Goal: Transaction & Acquisition: Purchase product/service

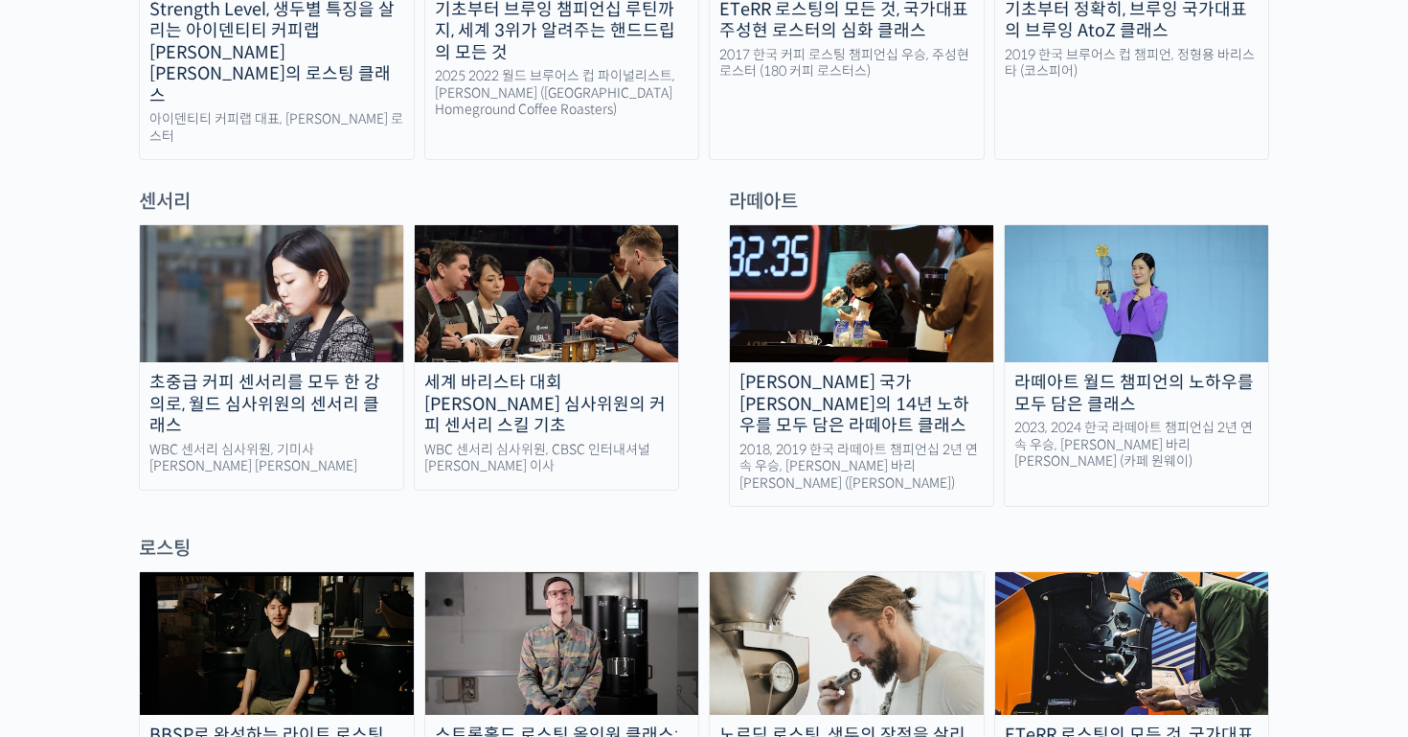
scroll to position [1262, 0]
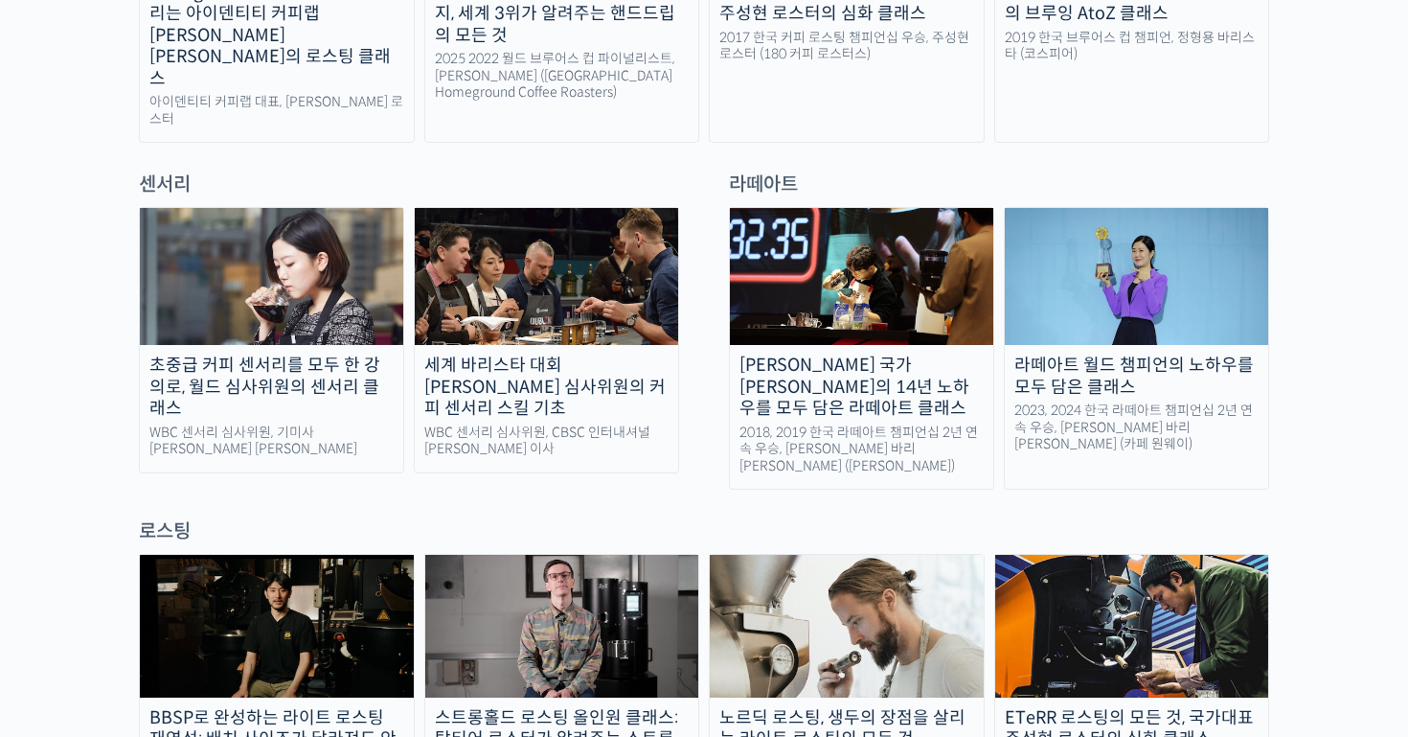
click at [284, 280] on img at bounding box center [271, 276] width 263 height 137
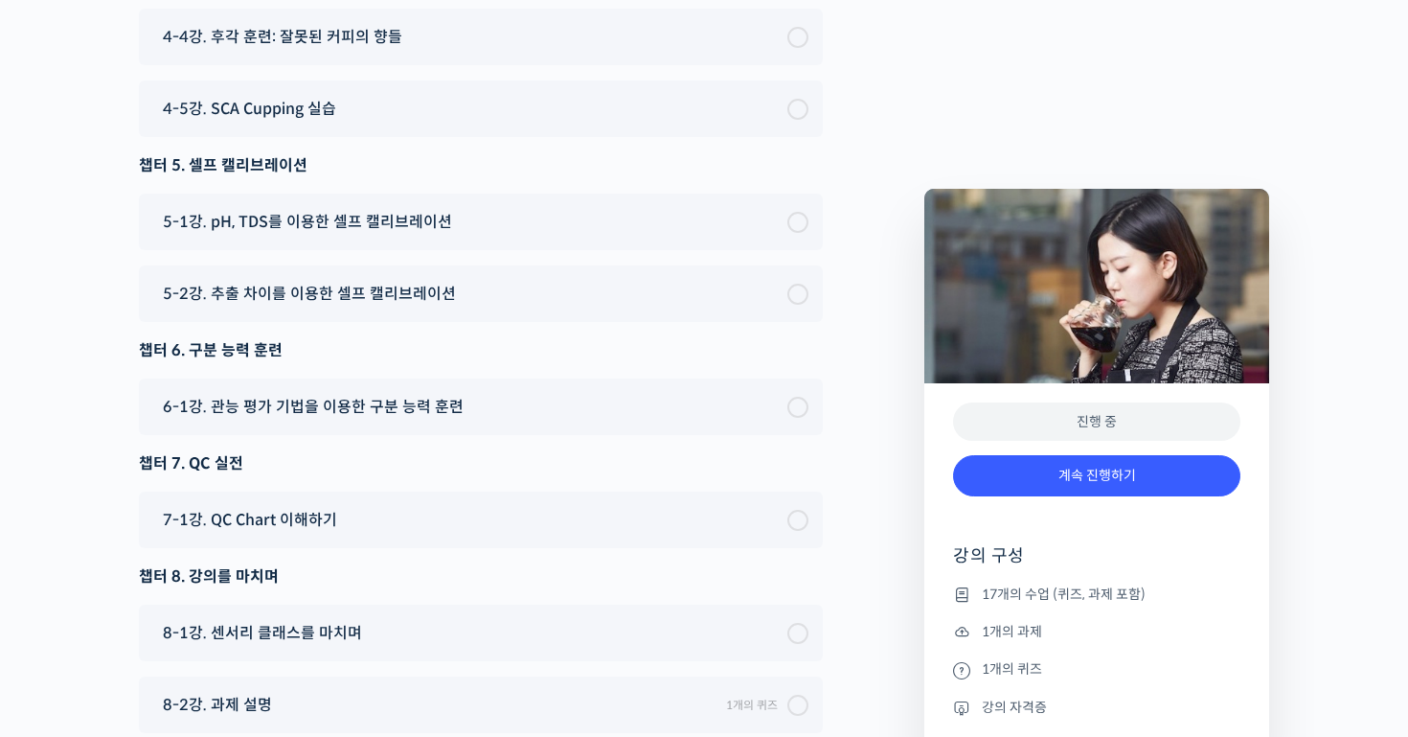
scroll to position [13402, 0]
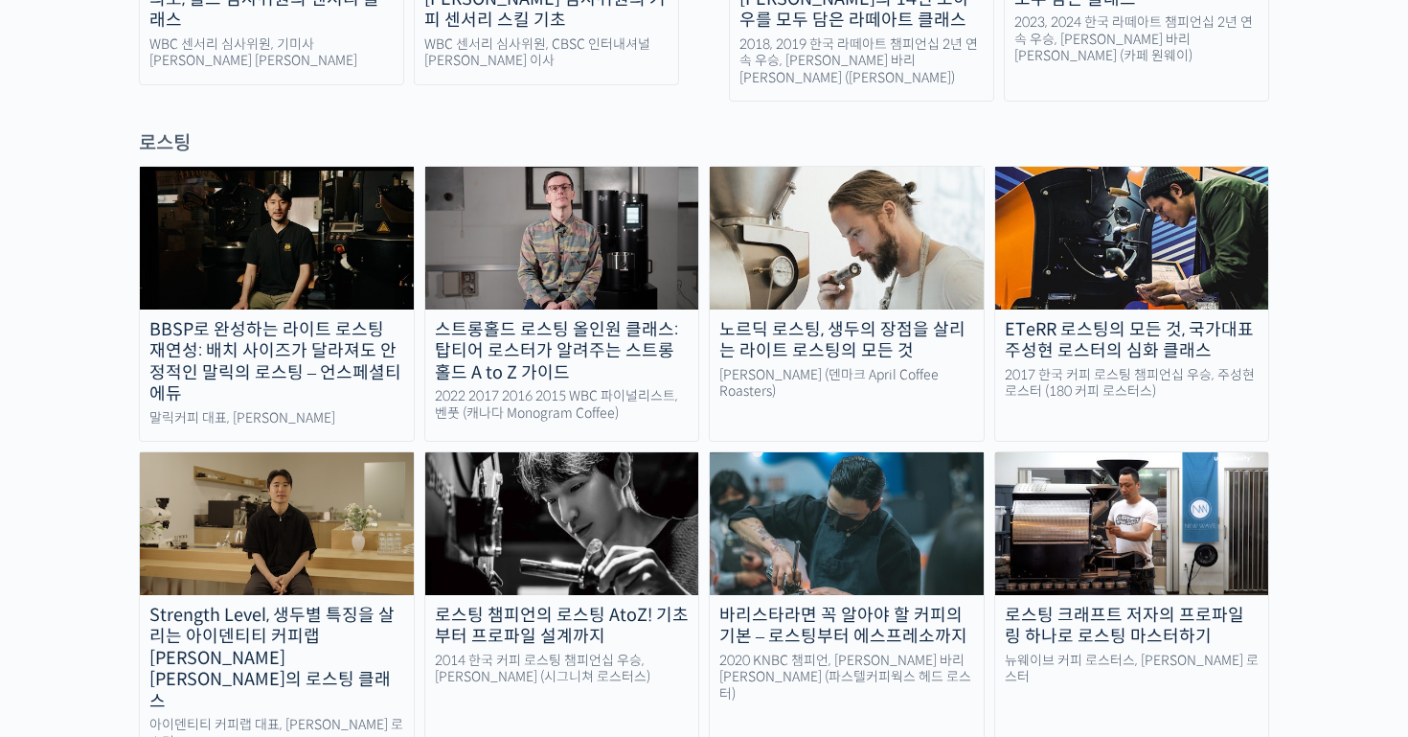
scroll to position [1632, 0]
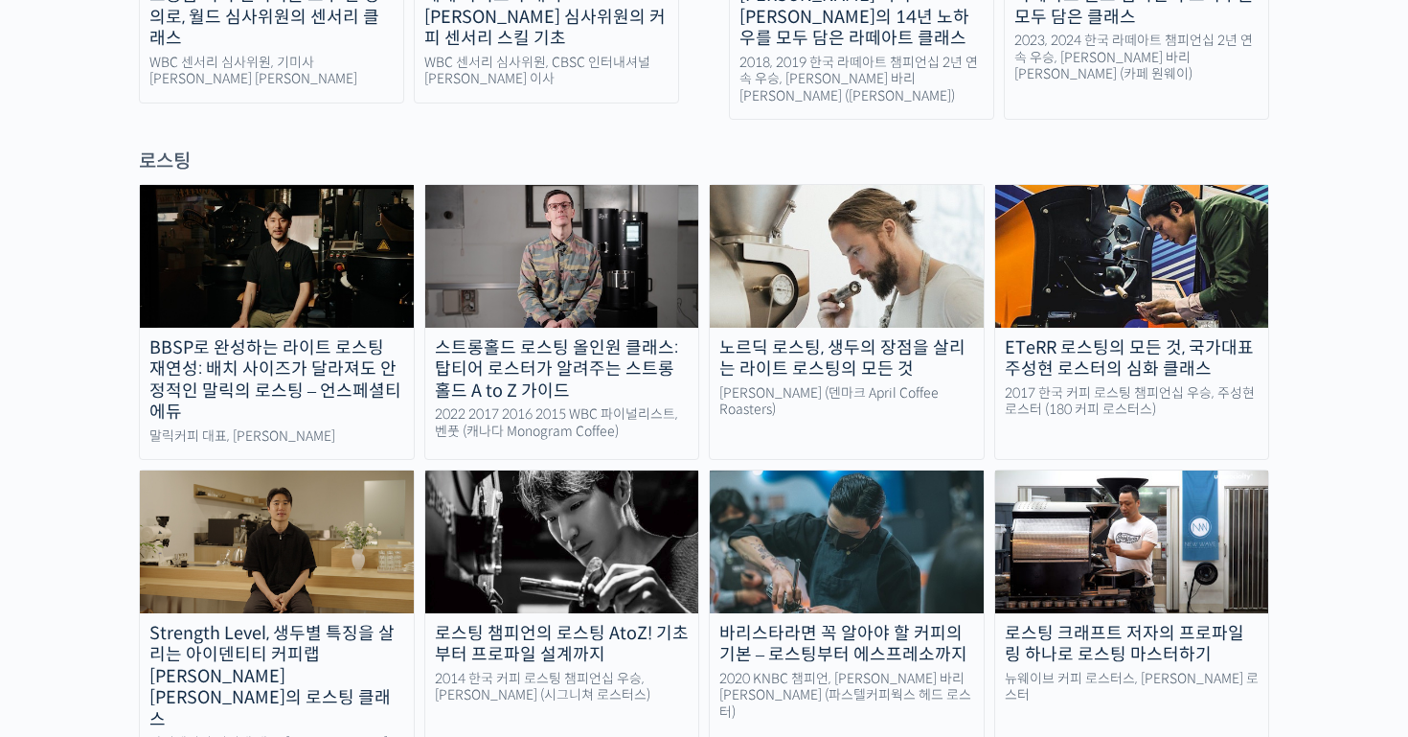
click at [830, 470] on img at bounding box center [847, 541] width 274 height 142
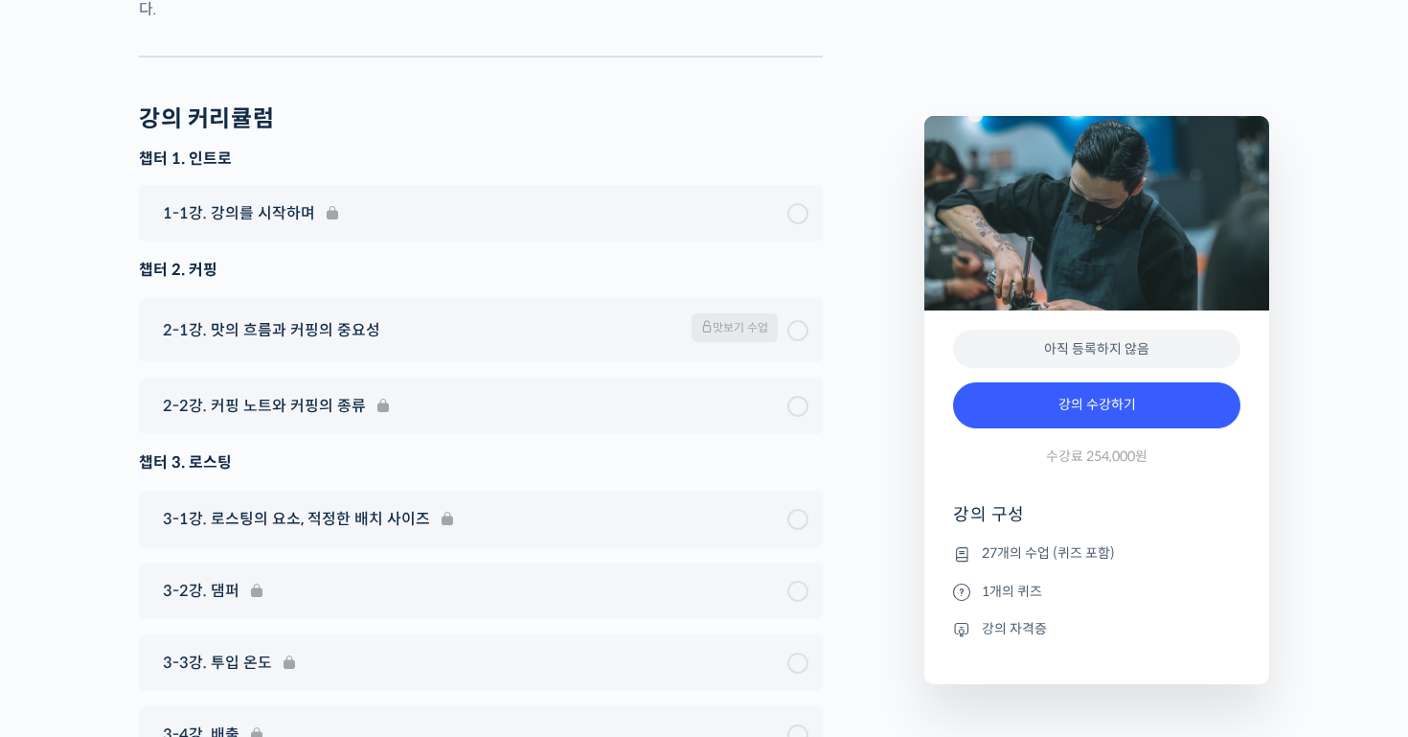
scroll to position [7948, 0]
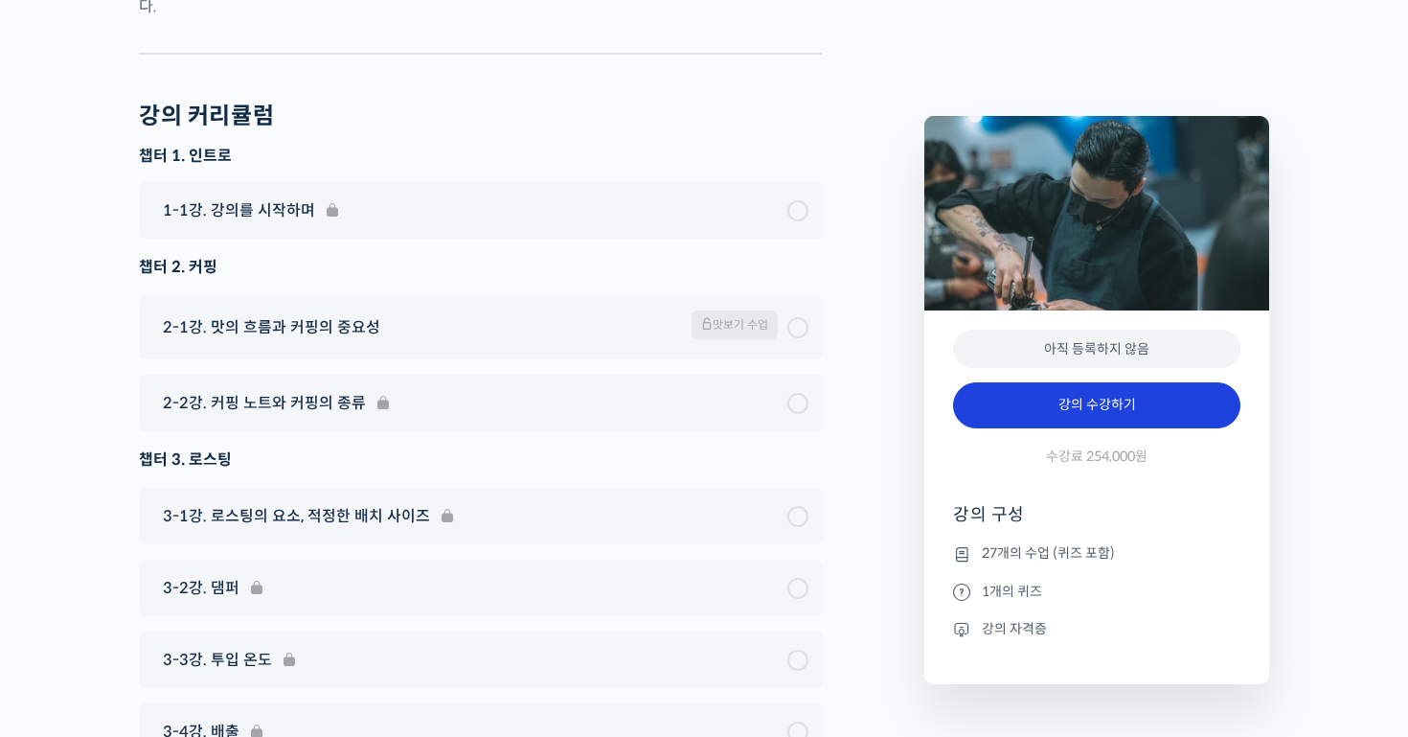
click at [1170, 405] on link "강의 수강하기" at bounding box center [1096, 405] width 287 height 46
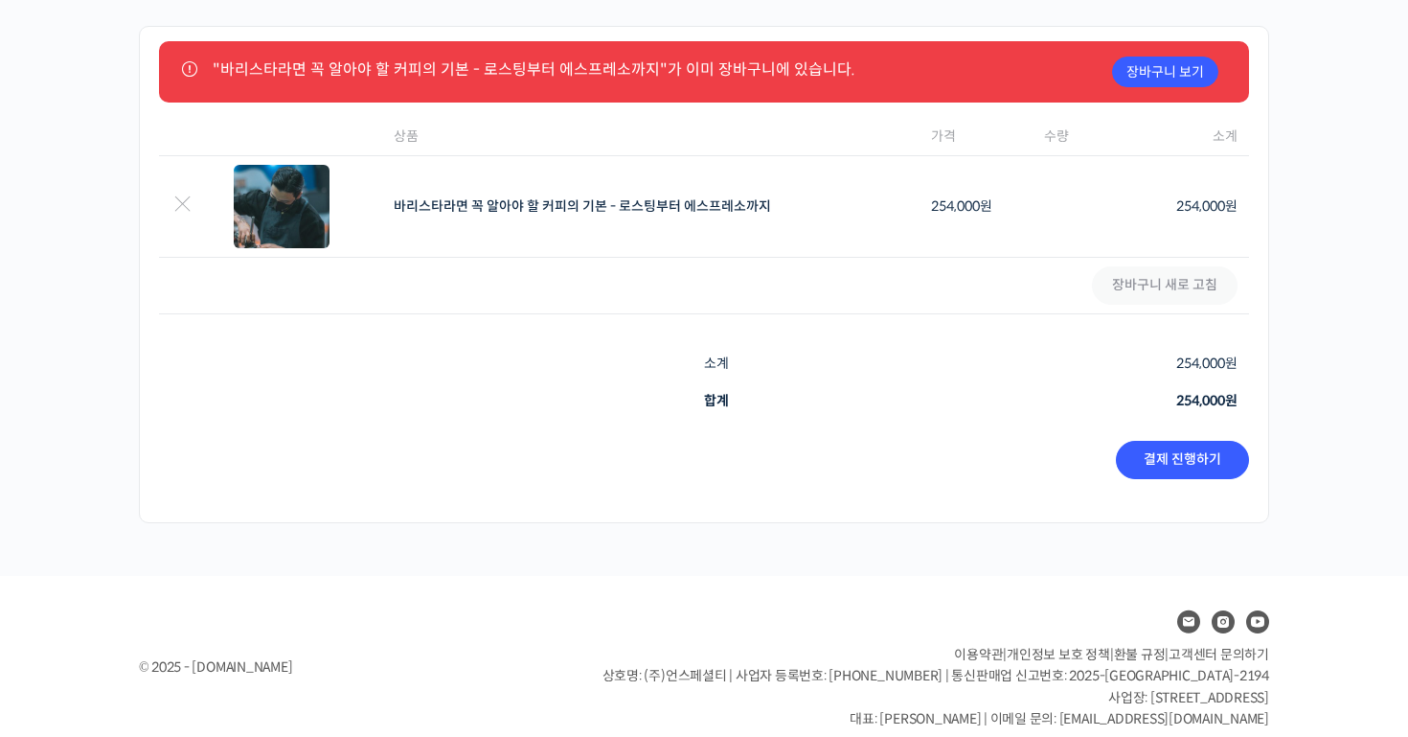
scroll to position [94, 0]
click at [1181, 474] on link "결제 진행하기" at bounding box center [1182, 461] width 133 height 38
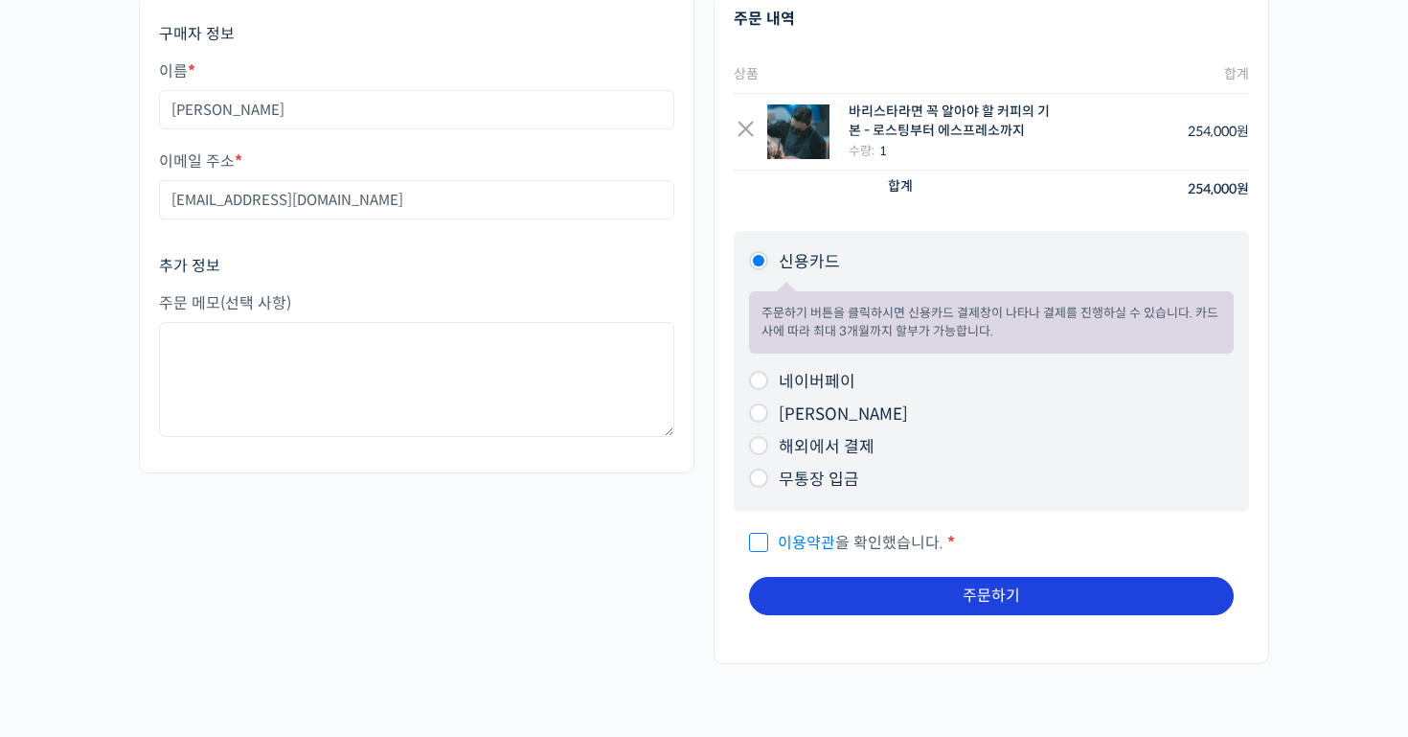
scroll to position [125, 0]
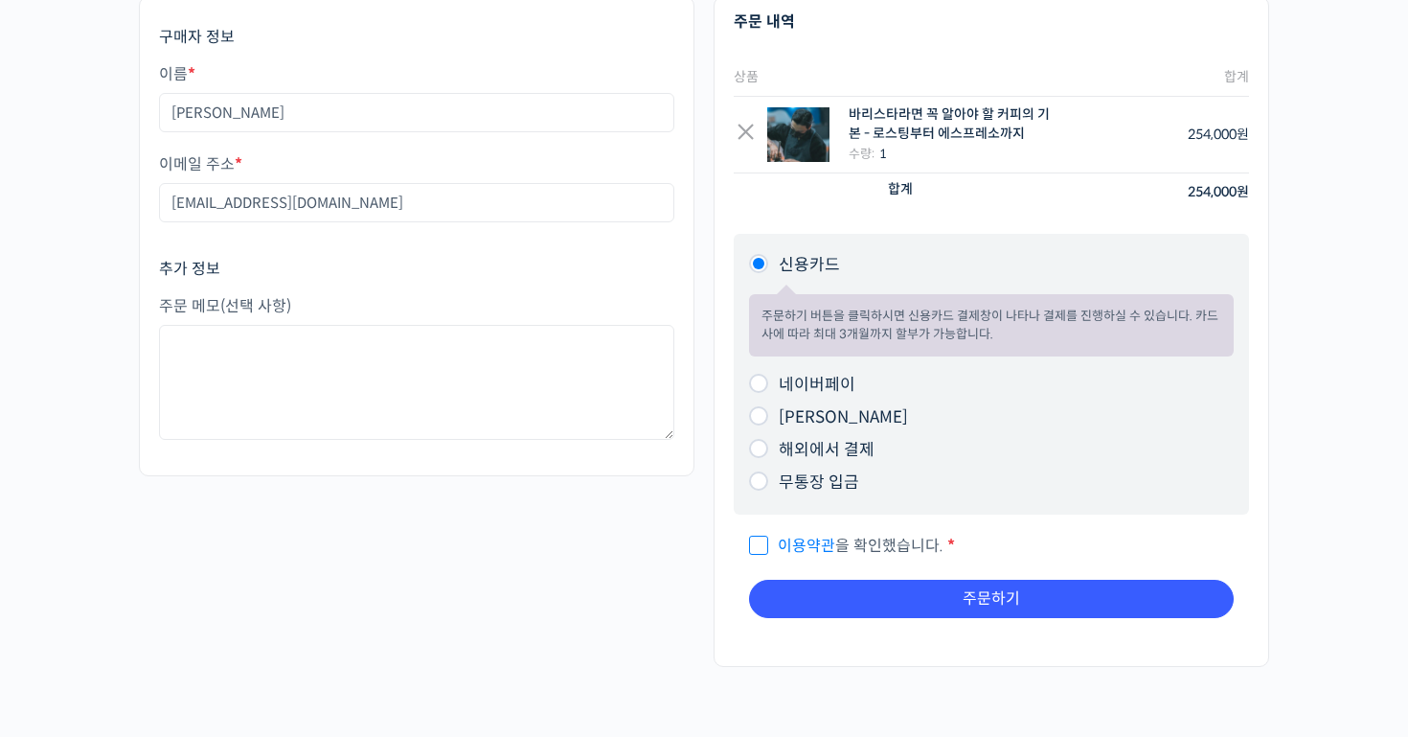
click at [928, 404] on li "[PERSON_NAME] 주문하기 버튼을 [PERSON_NAME] 카카오페이 결제창이 나타나 결제를 진행하실 수 있습니다." at bounding box center [991, 417] width 485 height 33
click at [760, 380] on input "네이버페이" at bounding box center [758, 383] width 19 height 19
radio input "true"
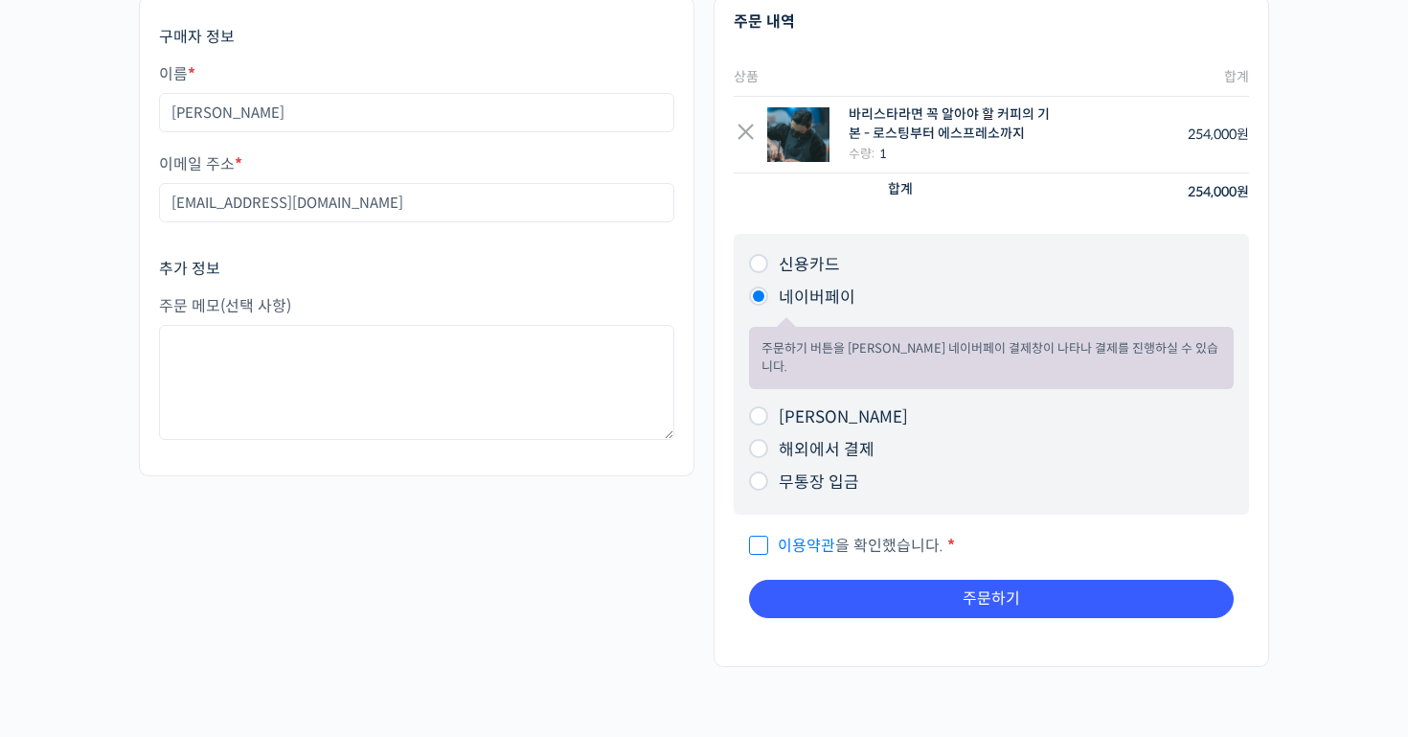
click at [840, 530] on p "이용약관 을 확인했습니다. *" at bounding box center [991, 546] width 485 height 32
click at [840, 535] on span "이용약관 을 확인했습니다." at bounding box center [846, 545] width 194 height 20
click at [761, 531] on input "이용약관 을 확인했습니다. *" at bounding box center [755, 537] width 12 height 12
checkbox input "true"
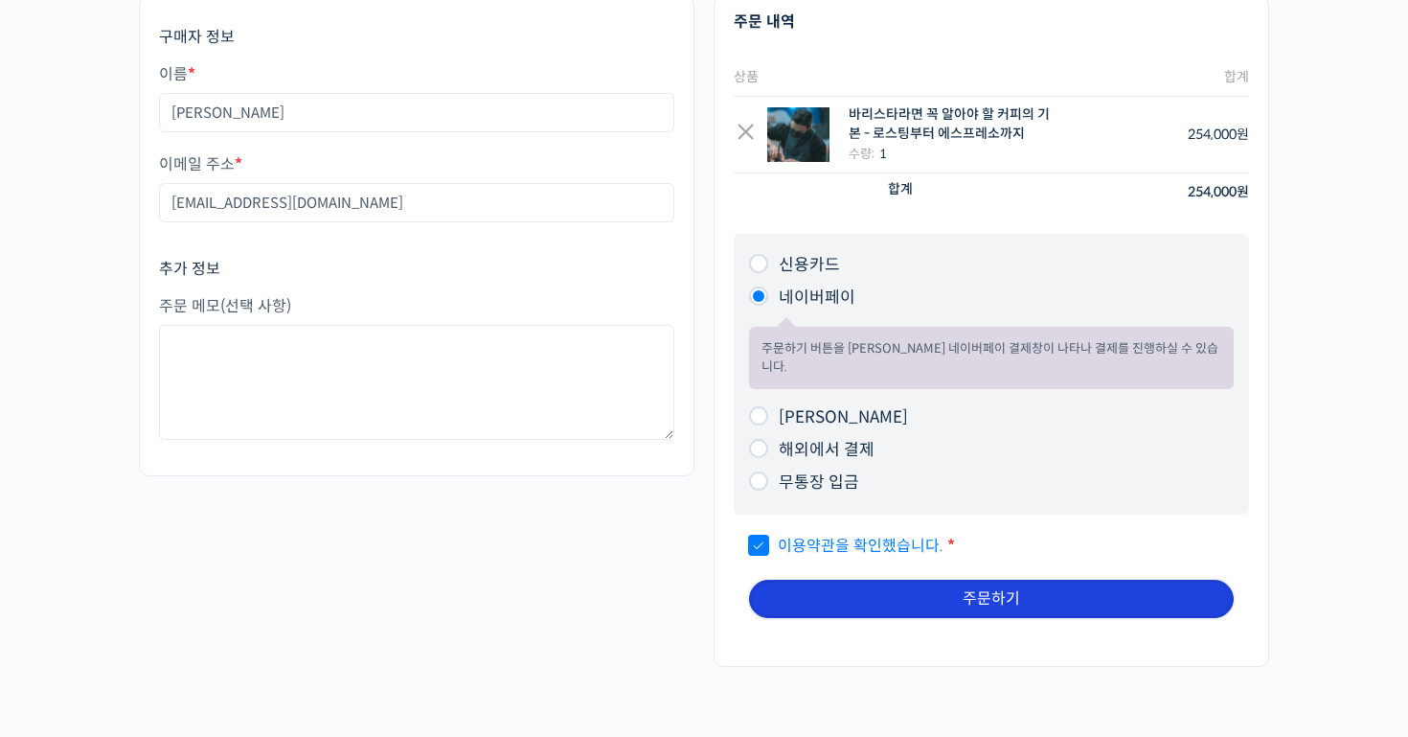
click at [911, 579] on button "주문하기" at bounding box center [991, 598] width 485 height 38
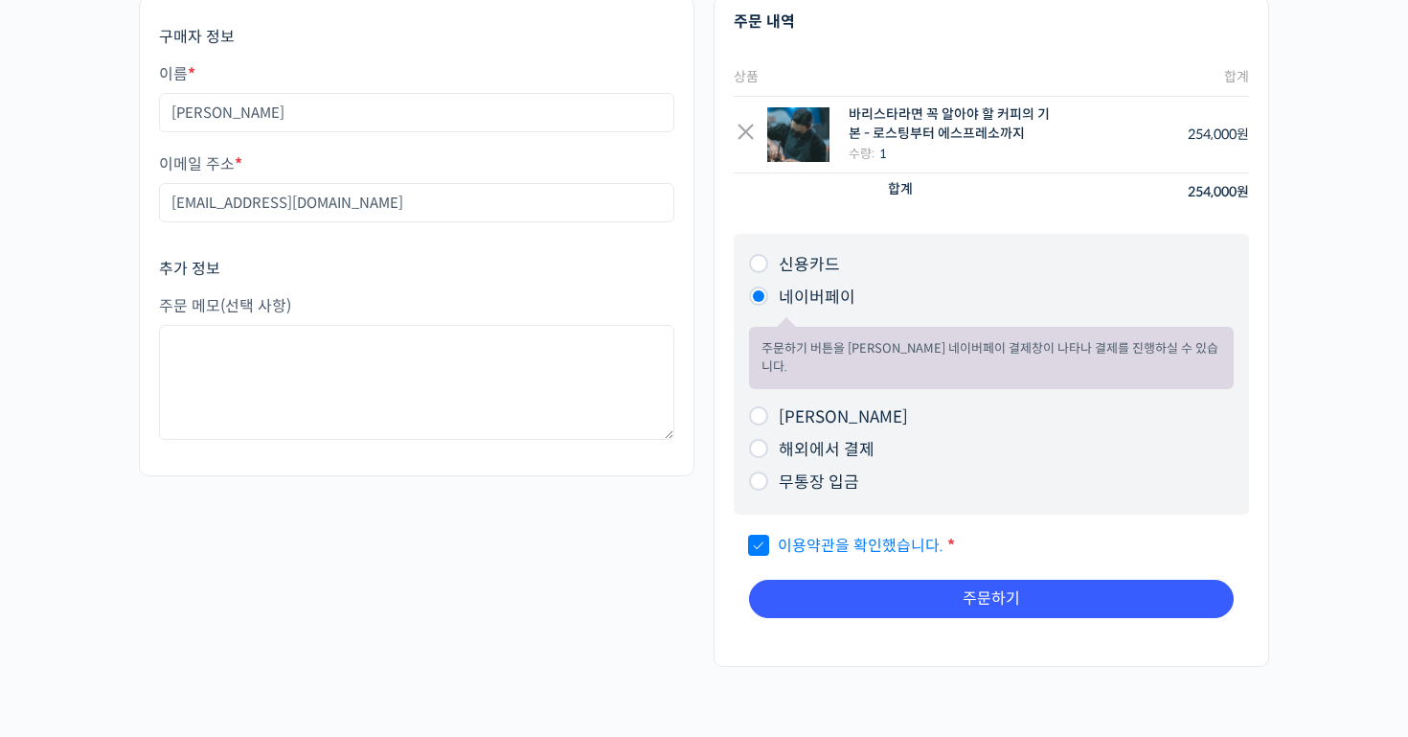
scroll to position [125, 0]
click at [772, 262] on li "신용카드 주문하기 버튼을 클릭하시면 신용카드 결제창이 나타나 결제를 진행하실 수 있습니다. 카드사에 따라 최대 3개월까지 할부가 가능합니다." at bounding box center [991, 264] width 485 height 33
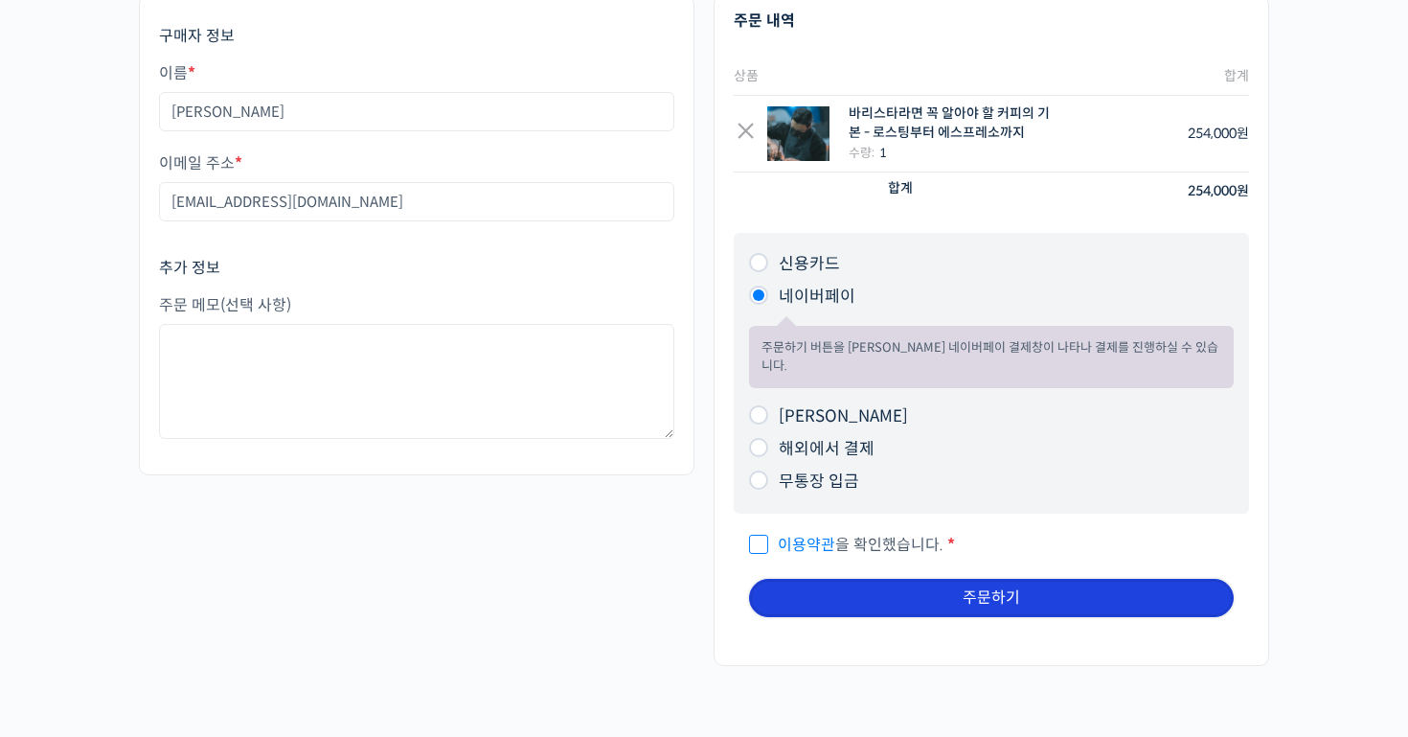
click at [898, 586] on button "주문하기" at bounding box center [991, 598] width 485 height 38
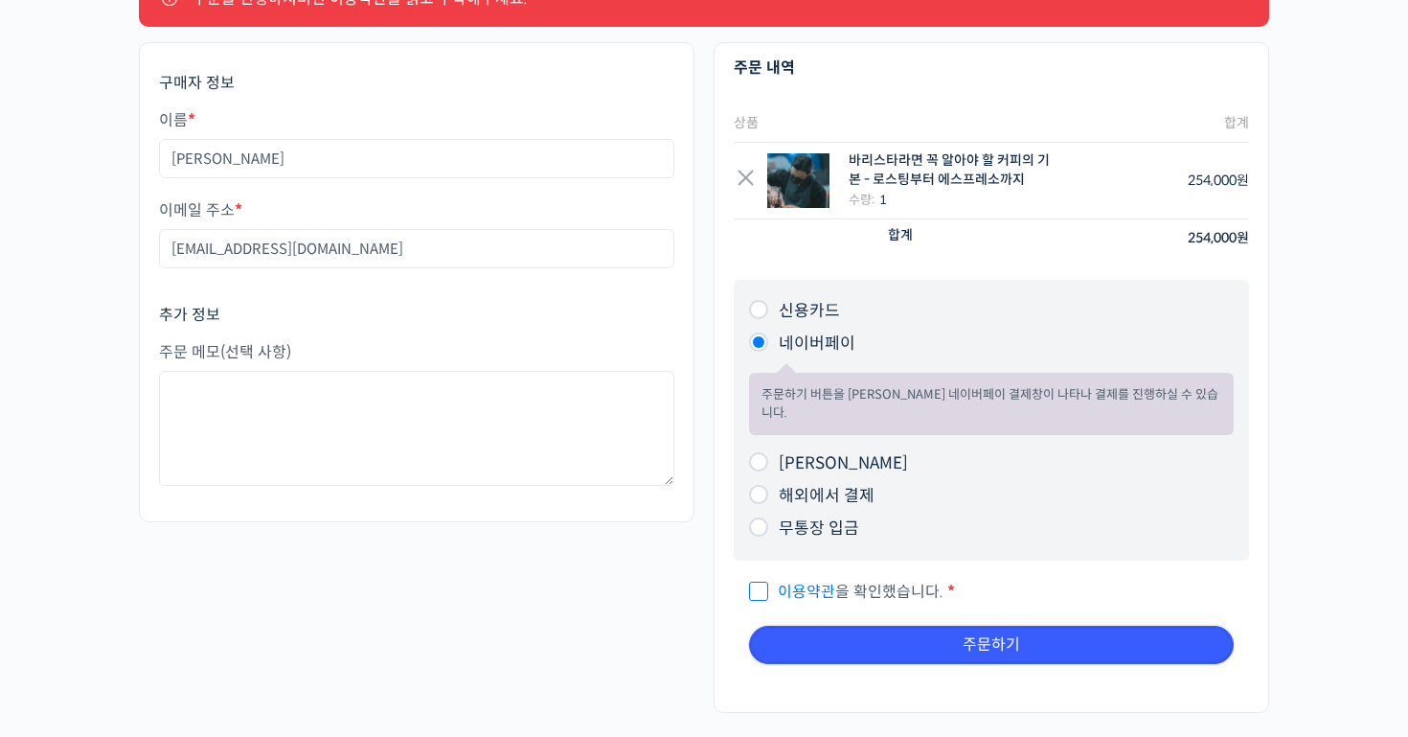
scroll to position [162, 0]
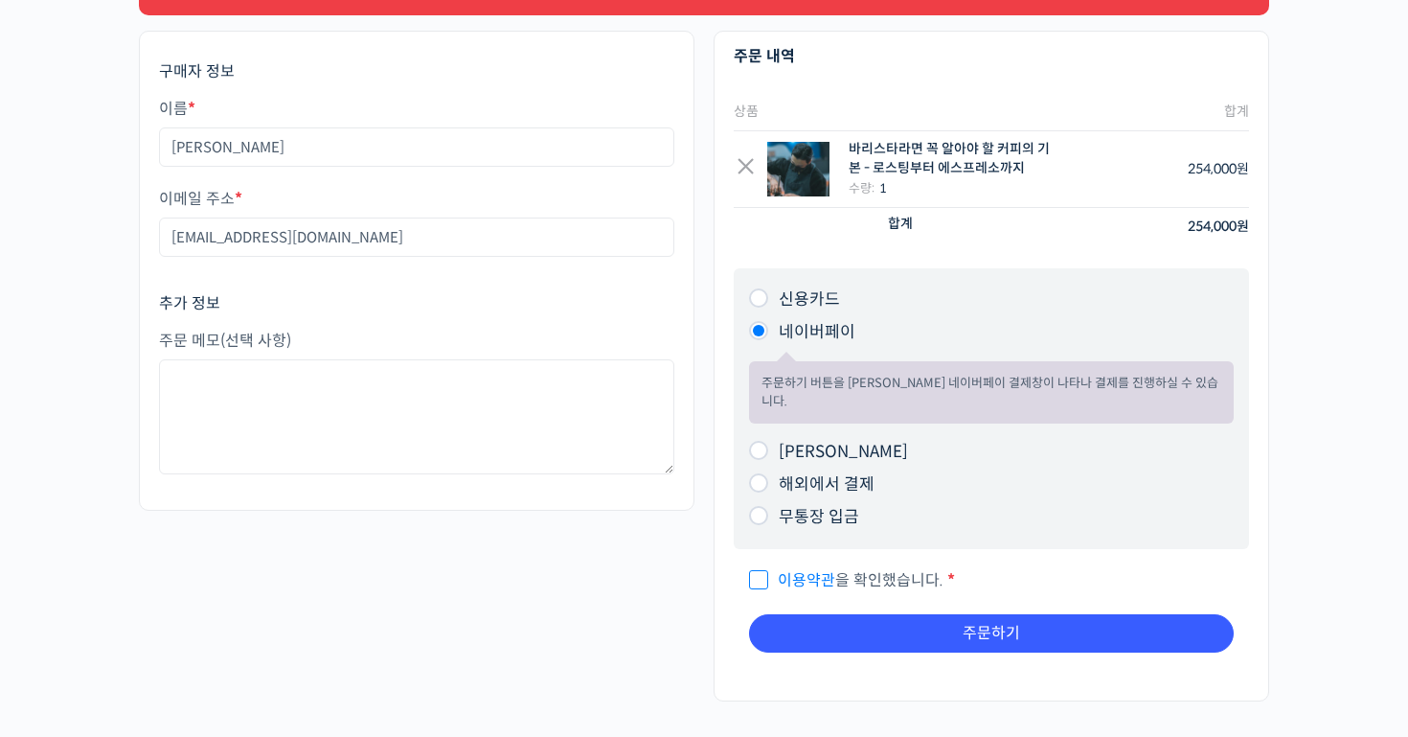
click at [827, 571] on p "이용약관 을 확인했습니다. *" at bounding box center [991, 580] width 485 height 32
click at [827, 570] on link "이용약관" at bounding box center [806, 580] width 57 height 20
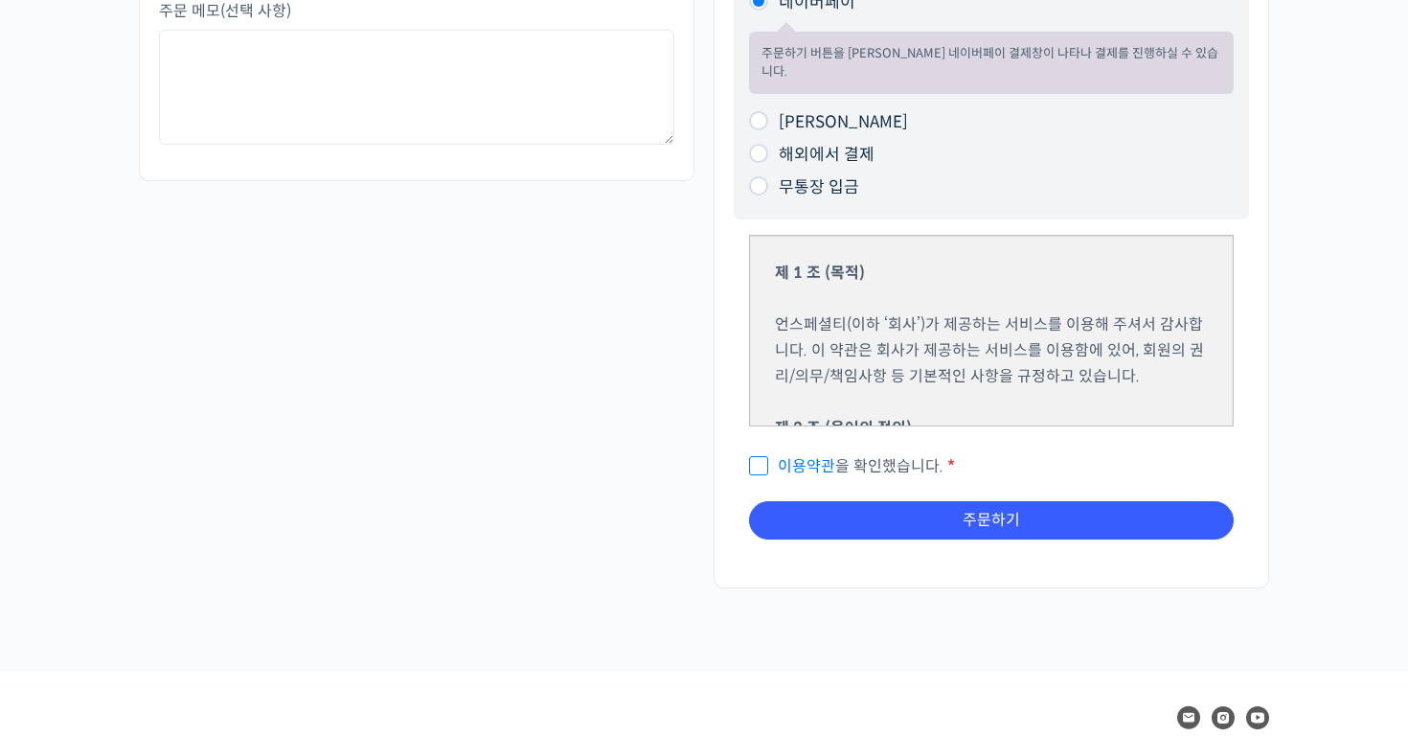
scroll to position [506, 0]
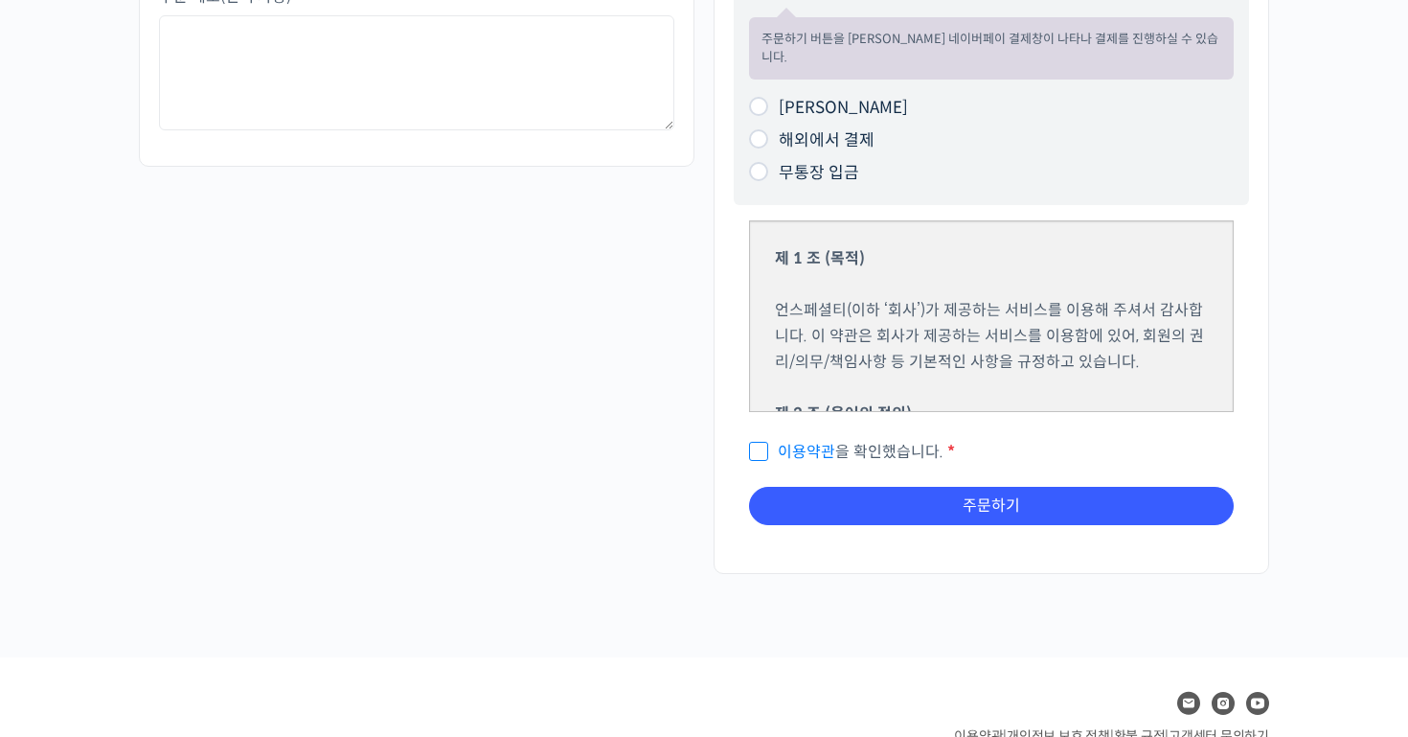
click at [762, 442] on span "이용약관 을 확인했습니다." at bounding box center [846, 452] width 194 height 20
click at [761, 437] on input "이용약관 을 확인했습니다. *" at bounding box center [755, 443] width 12 height 12
checkbox input "true"
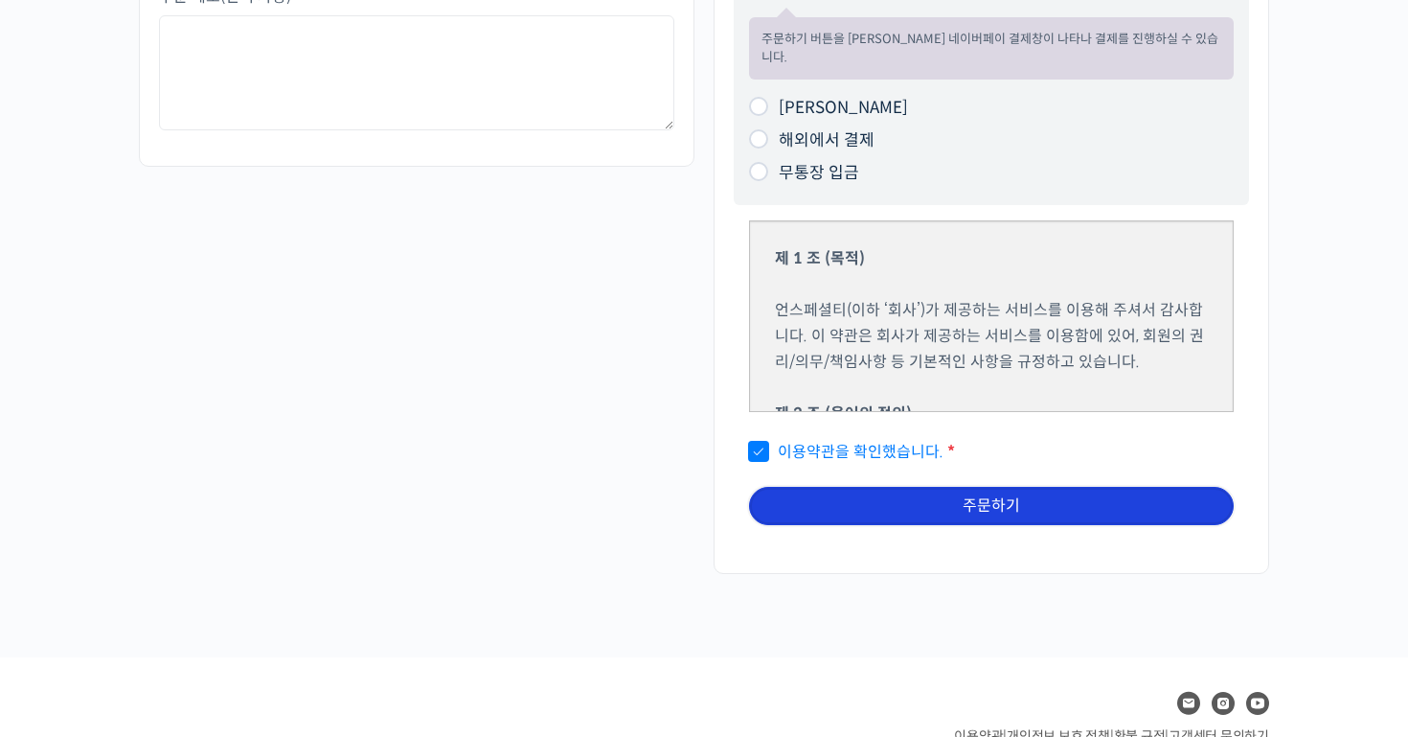
click at [826, 498] on button "주문하기" at bounding box center [991, 506] width 485 height 38
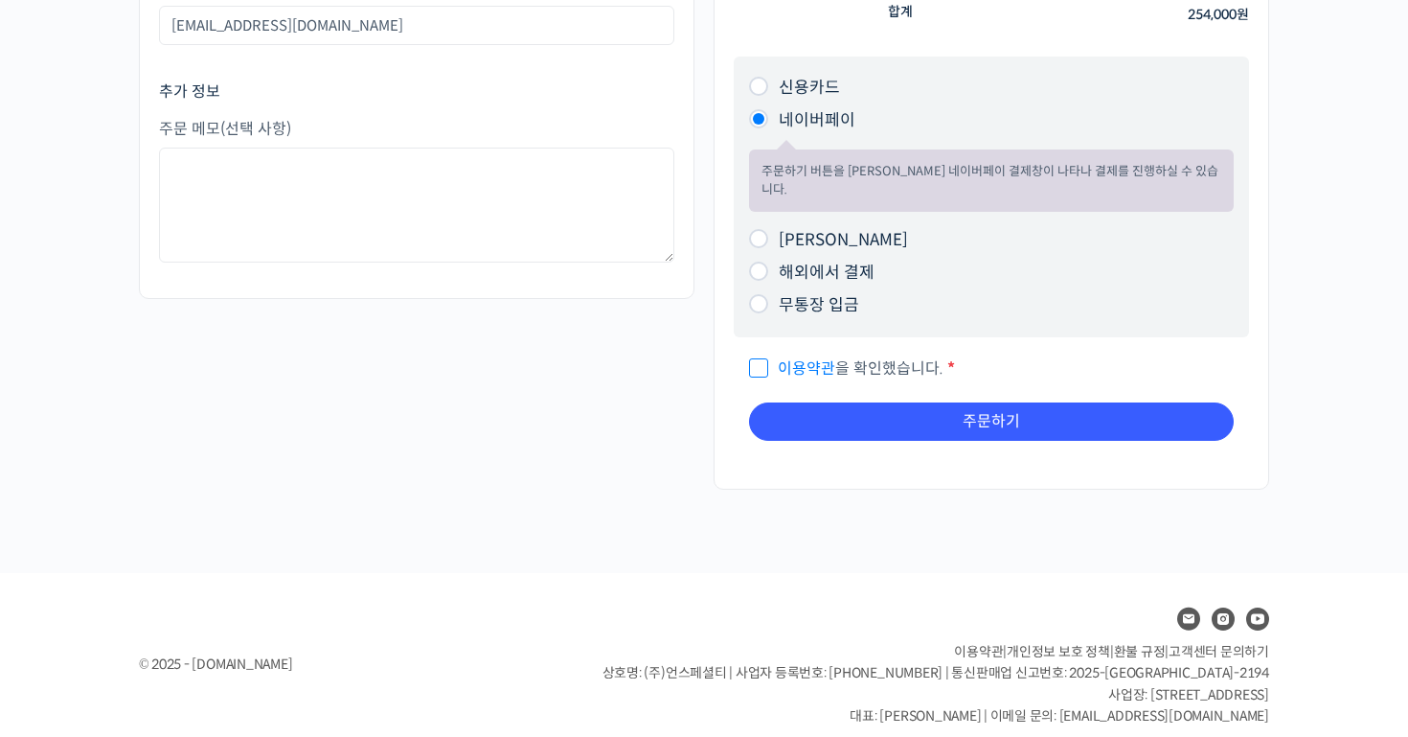
click at [433, 505] on div "주문하기 쿠폰이 있으세요? 코드를 입력하려면 여기를 클릭하세요 쿠폰 코드가 있으시면 아래에 적용해주세요. 쿠폰: 쿠폰 적용하기 구매자 정보 이…" at bounding box center [703, 172] width 1149 height 802
click at [767, 358] on span "이용약관 을 확인했습니다." at bounding box center [846, 368] width 194 height 20
click at [761, 353] on input "이용약관 을 확인했습니다. *" at bounding box center [755, 359] width 12 height 12
checkbox input "true"
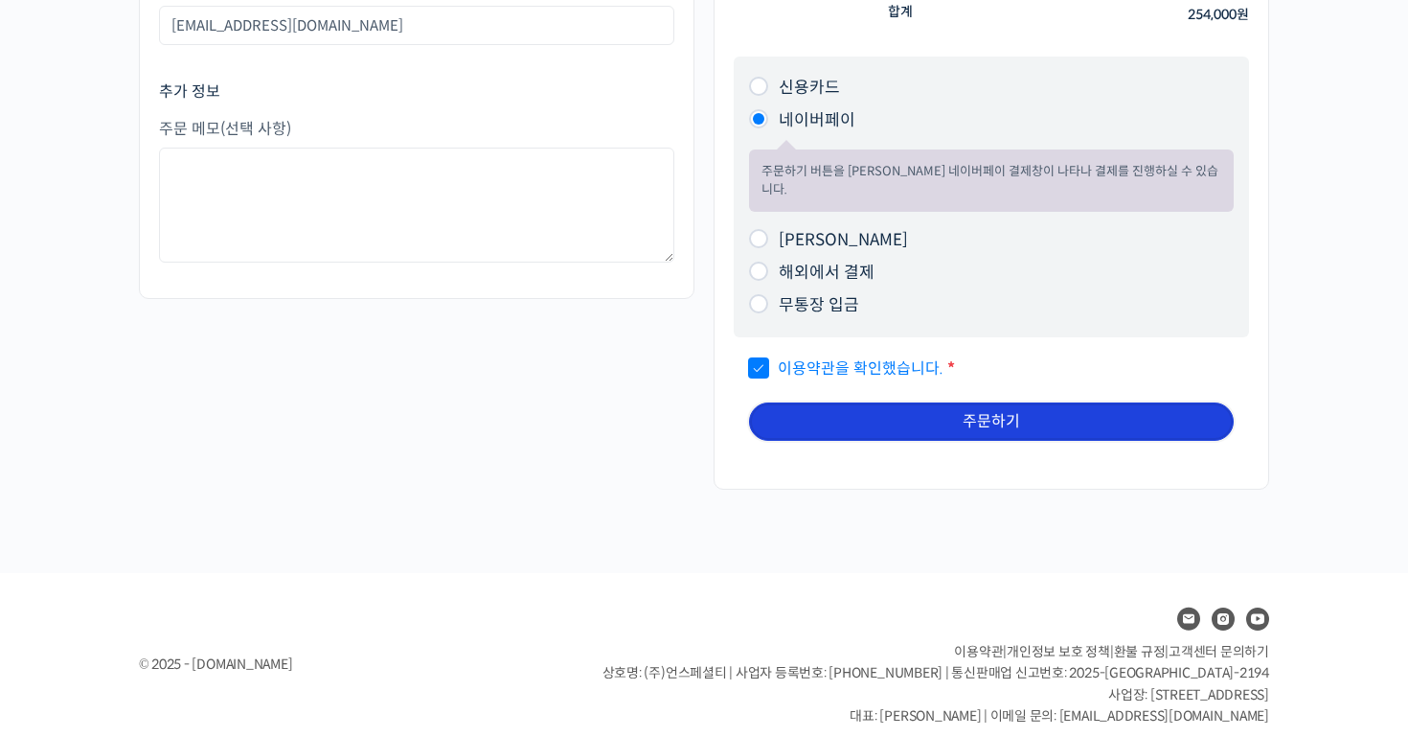
click at [806, 402] on button "주문하기" at bounding box center [991, 421] width 485 height 38
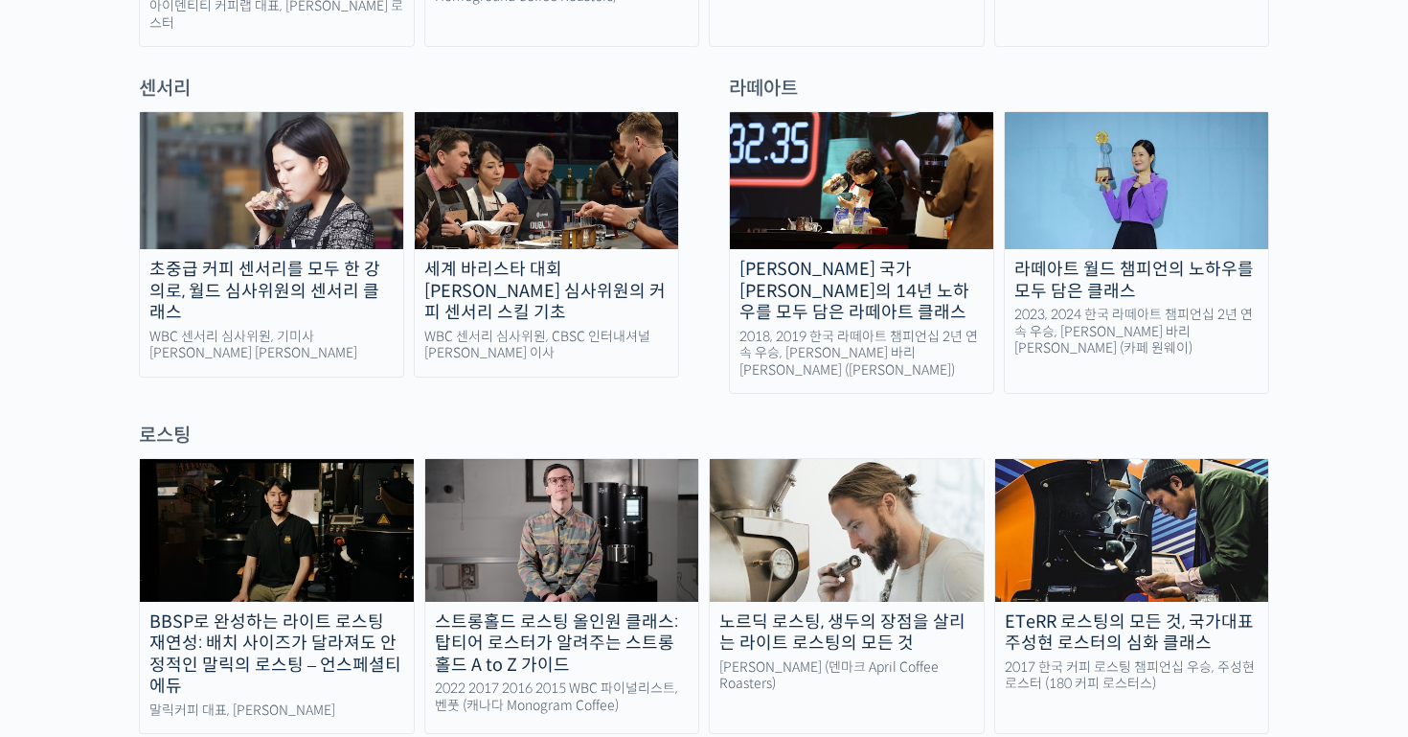
scroll to position [1359, 0]
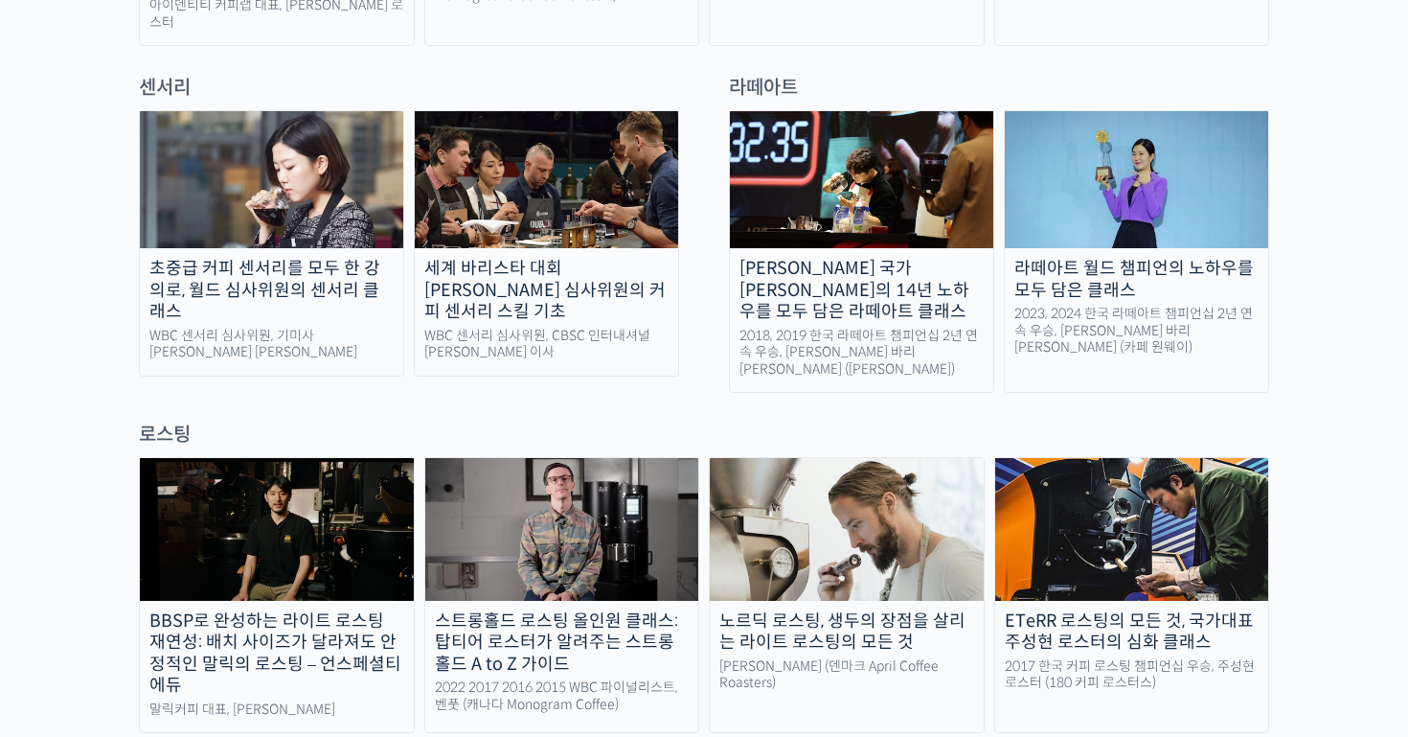
click at [587, 163] on img at bounding box center [546, 179] width 263 height 137
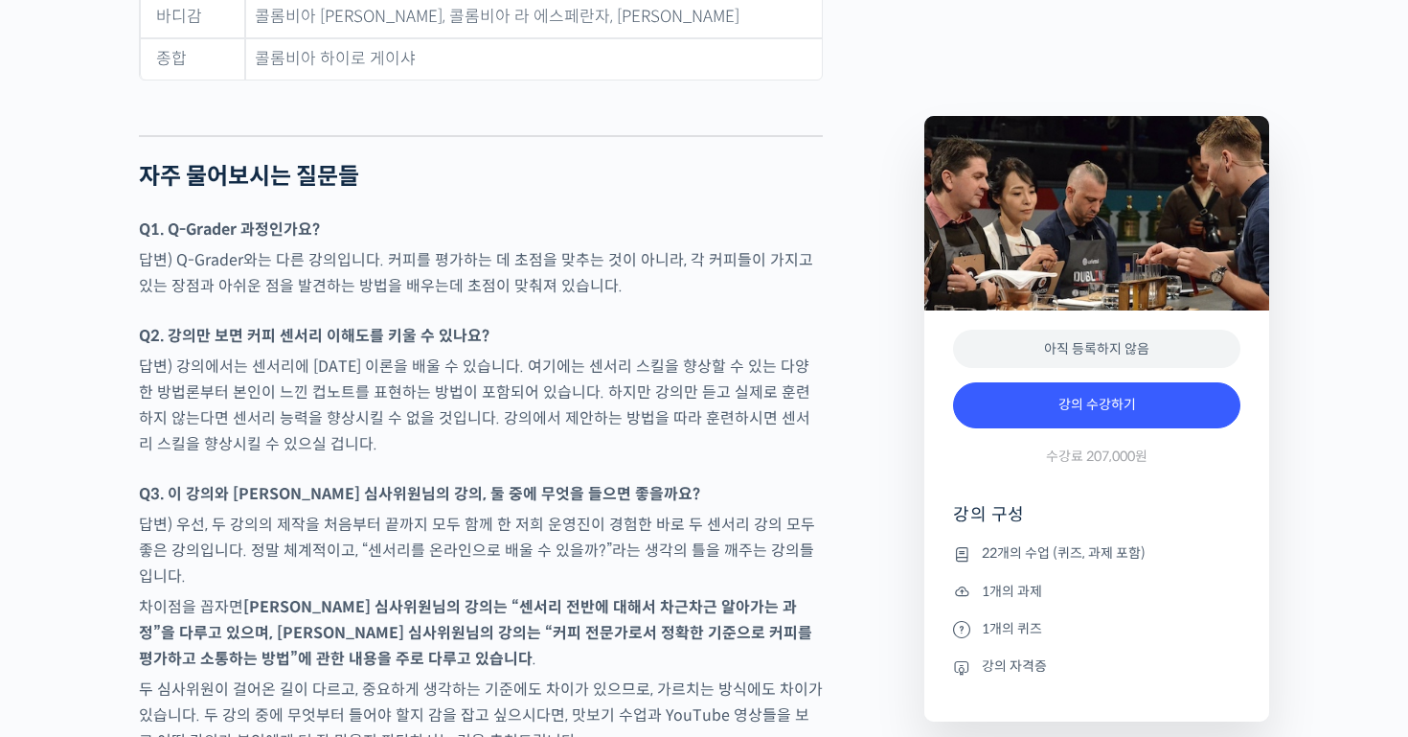
scroll to position [9634, 0]
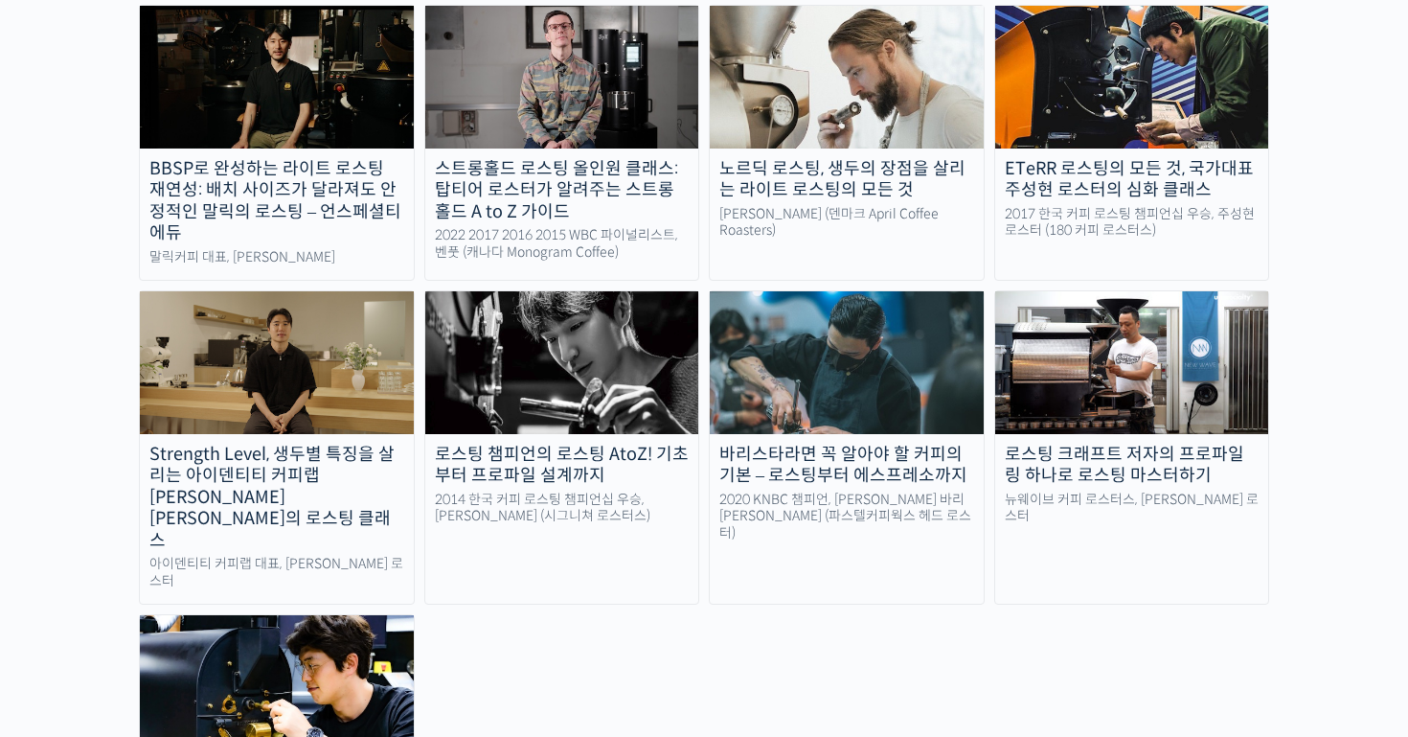
scroll to position [1812, 0]
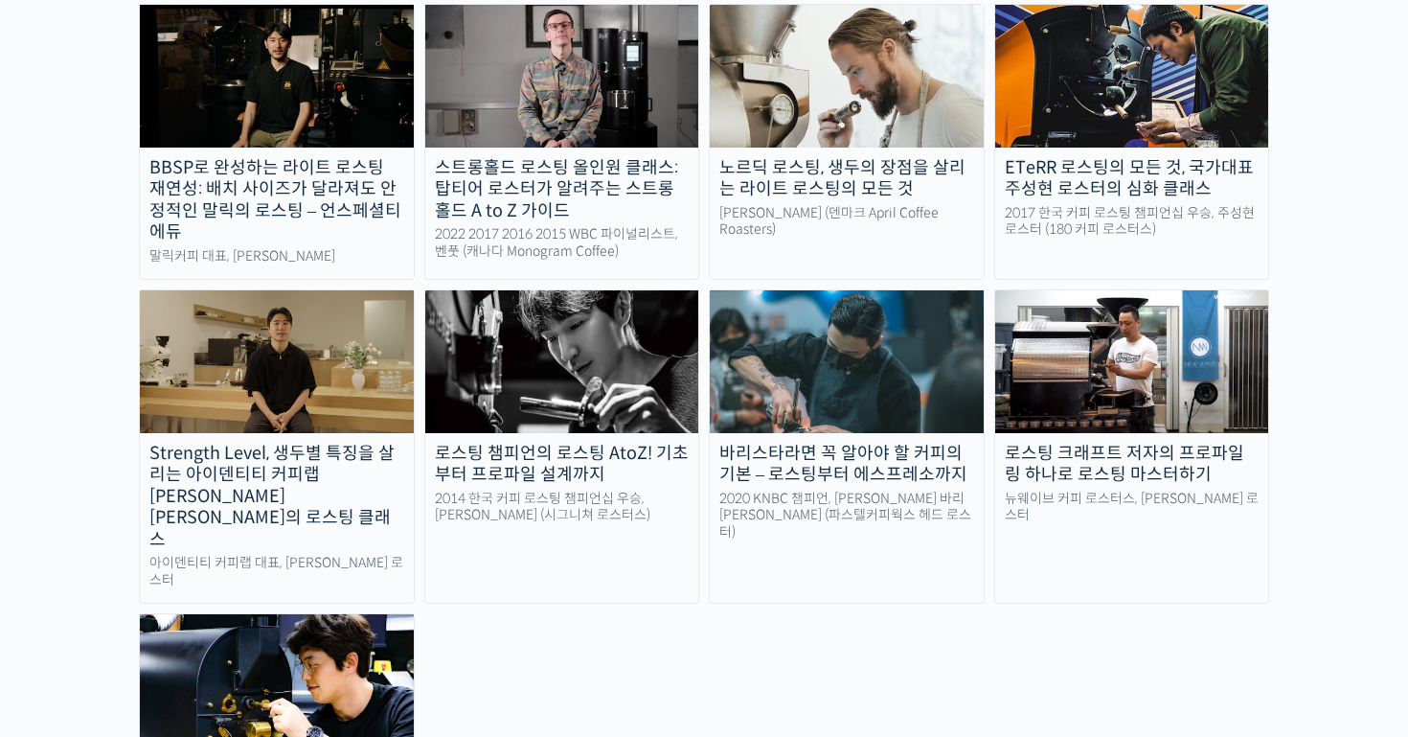
click at [365, 614] on img at bounding box center [277, 685] width 274 height 142
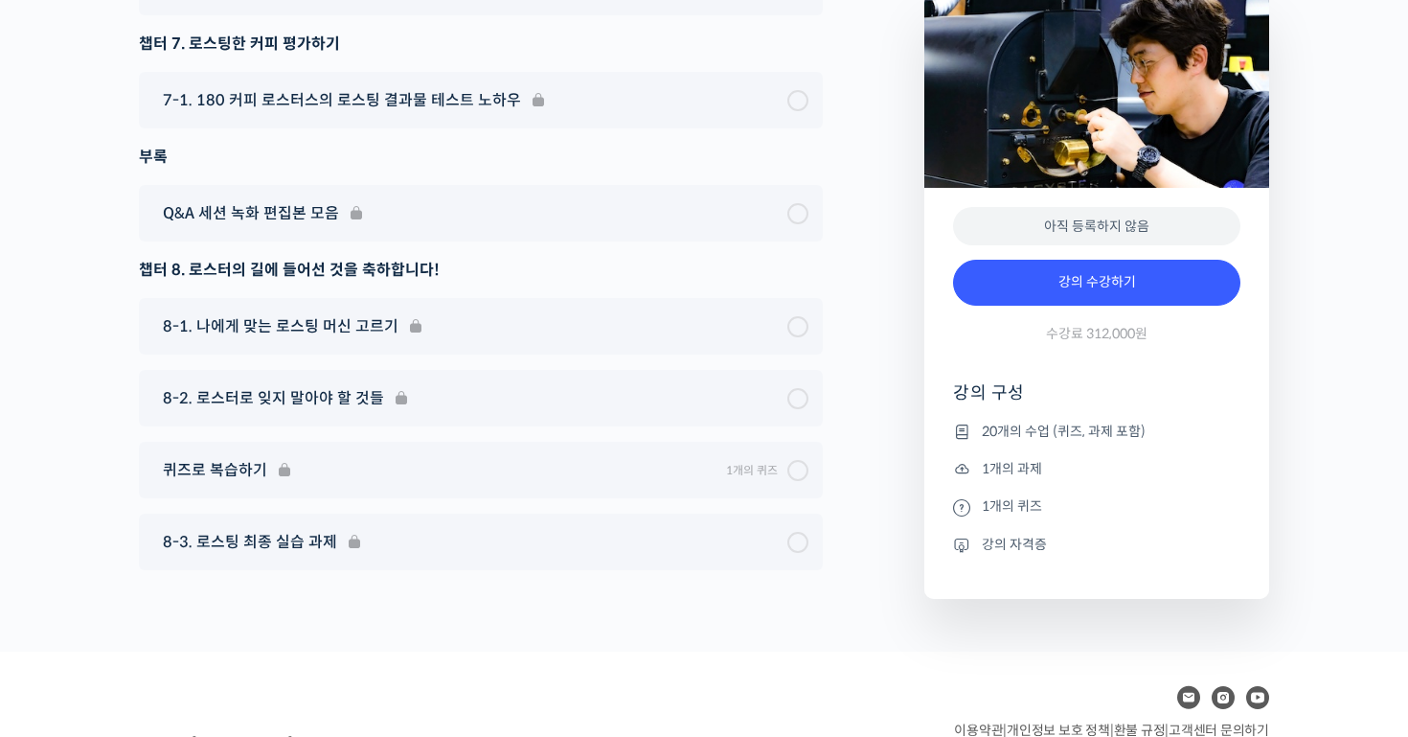
scroll to position [10271, 0]
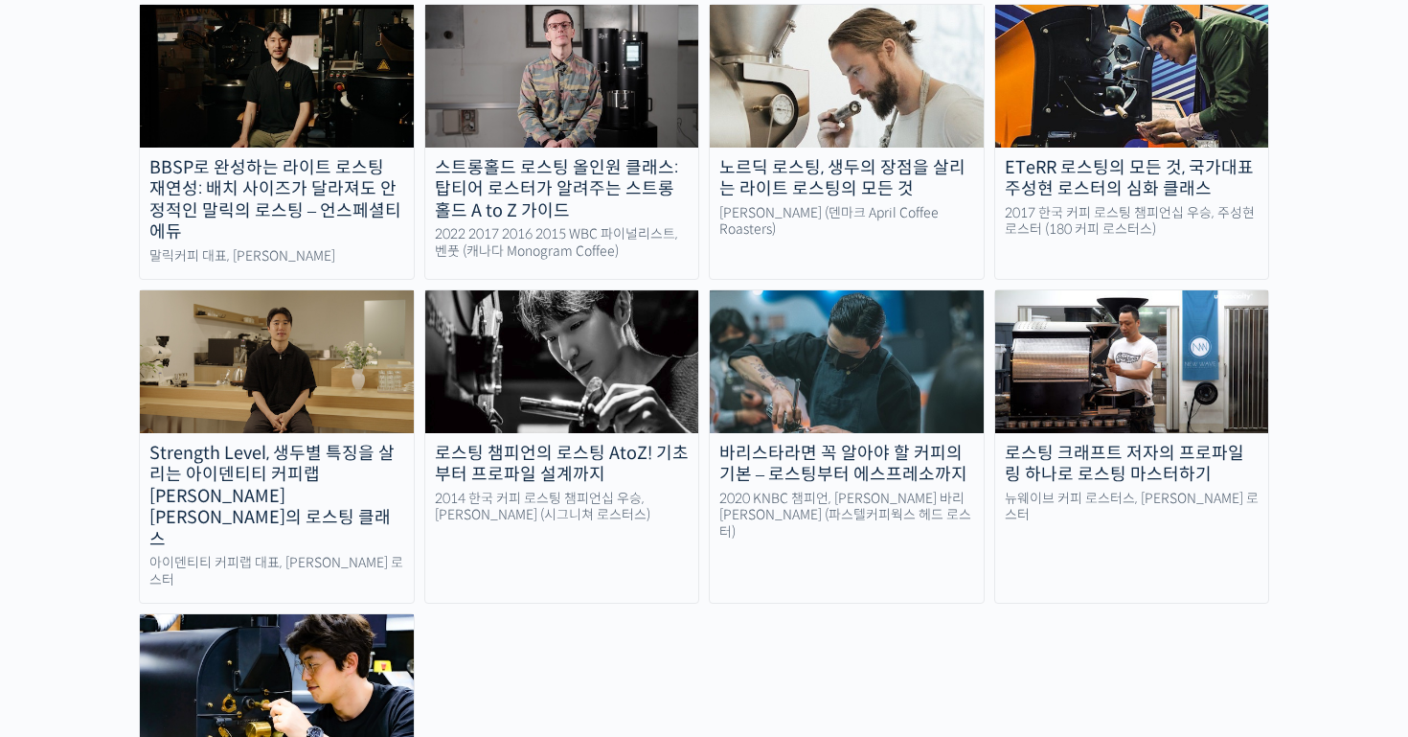
click at [844, 305] on img at bounding box center [847, 361] width 274 height 142
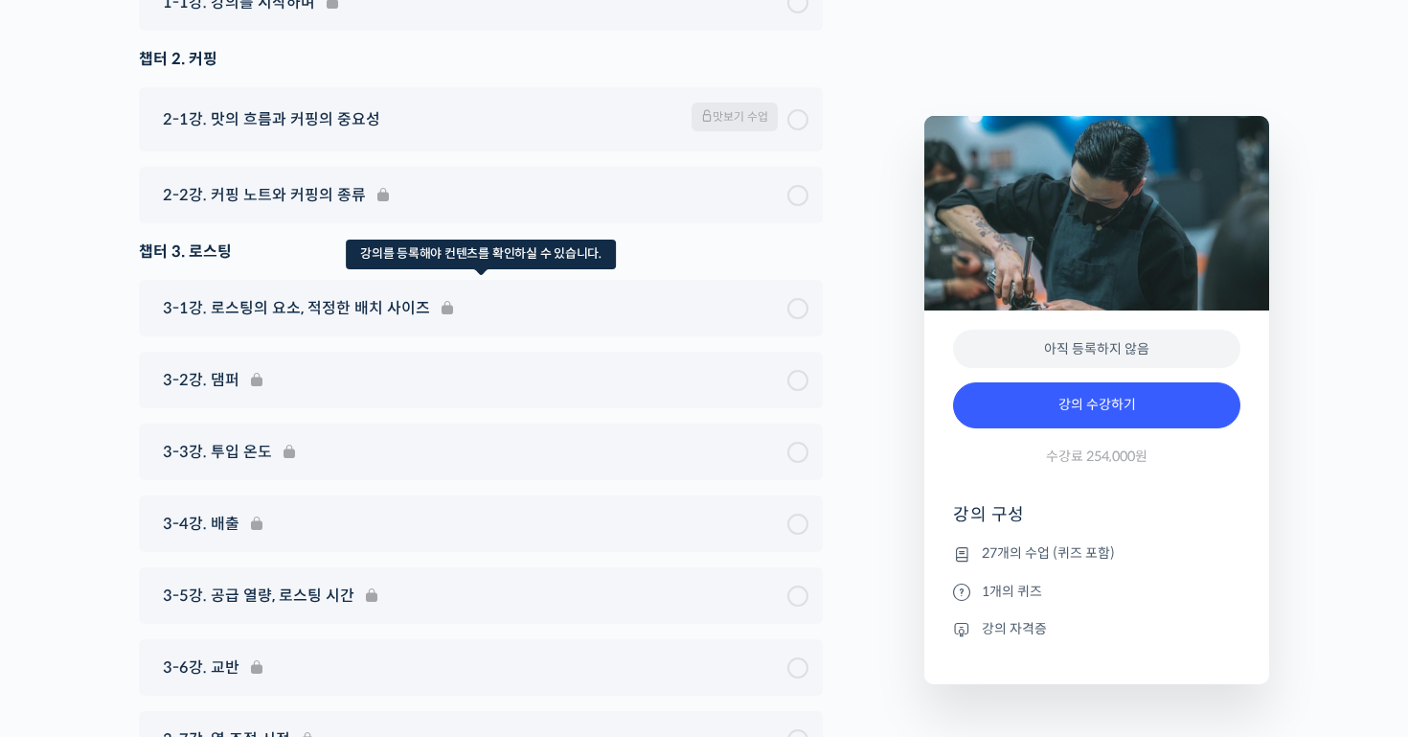
scroll to position [8158, 0]
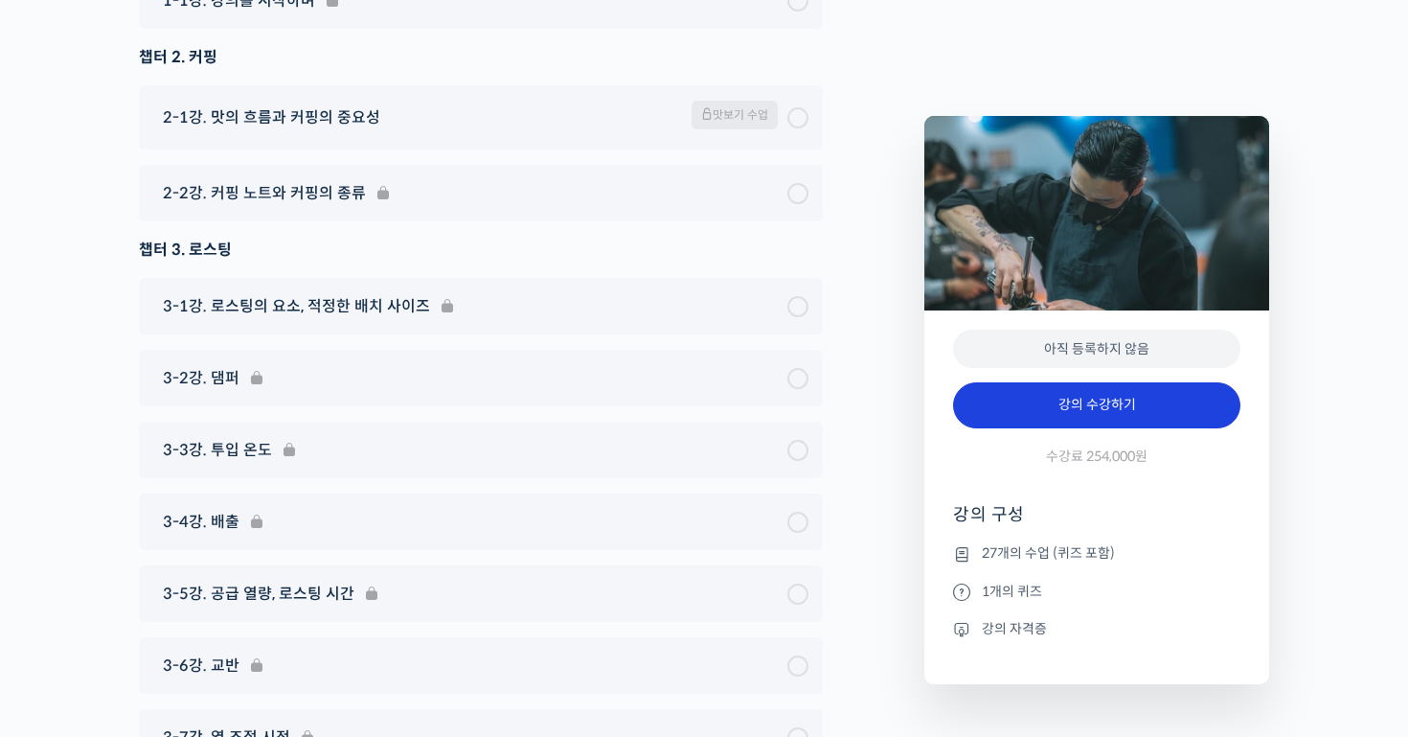
click at [1143, 405] on link "강의 수강하기" at bounding box center [1096, 405] width 287 height 46
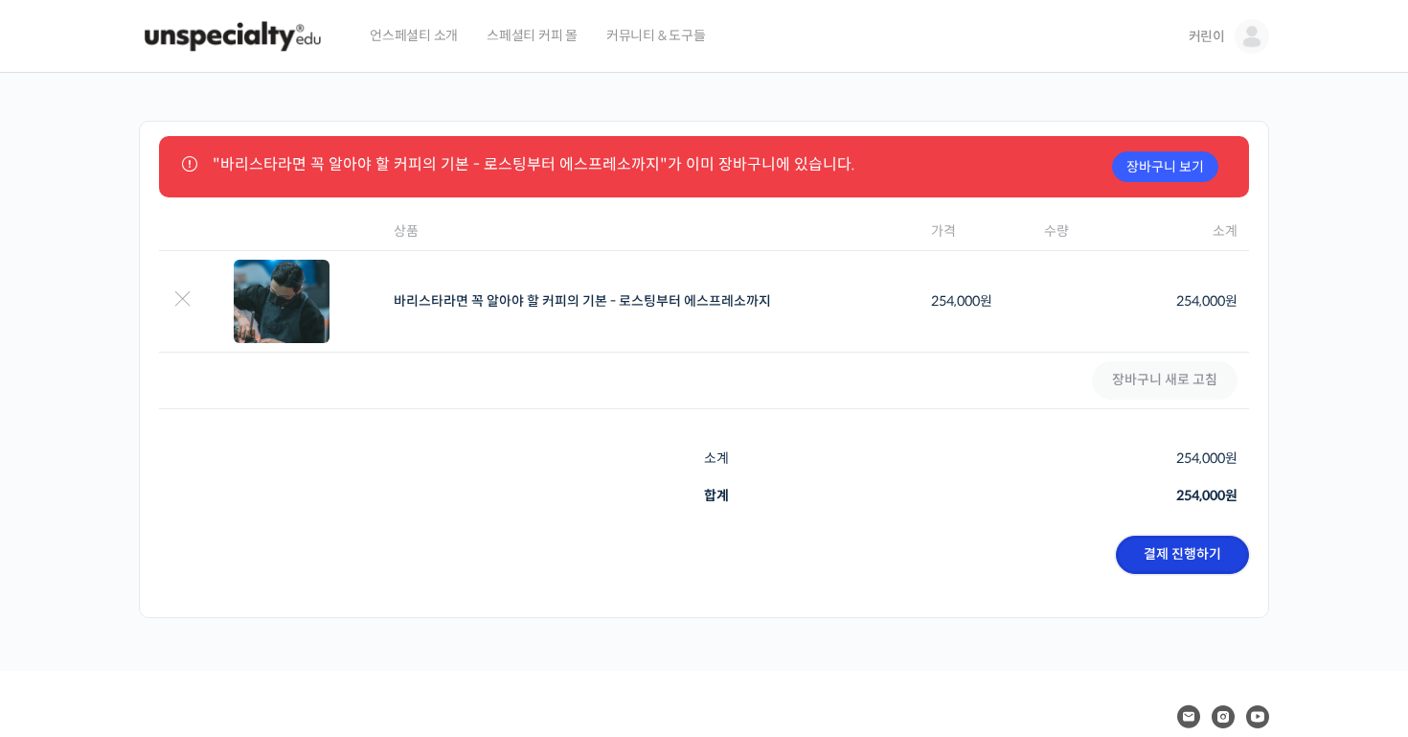
click at [1163, 560] on link "결제 진행하기" at bounding box center [1182, 554] width 133 height 38
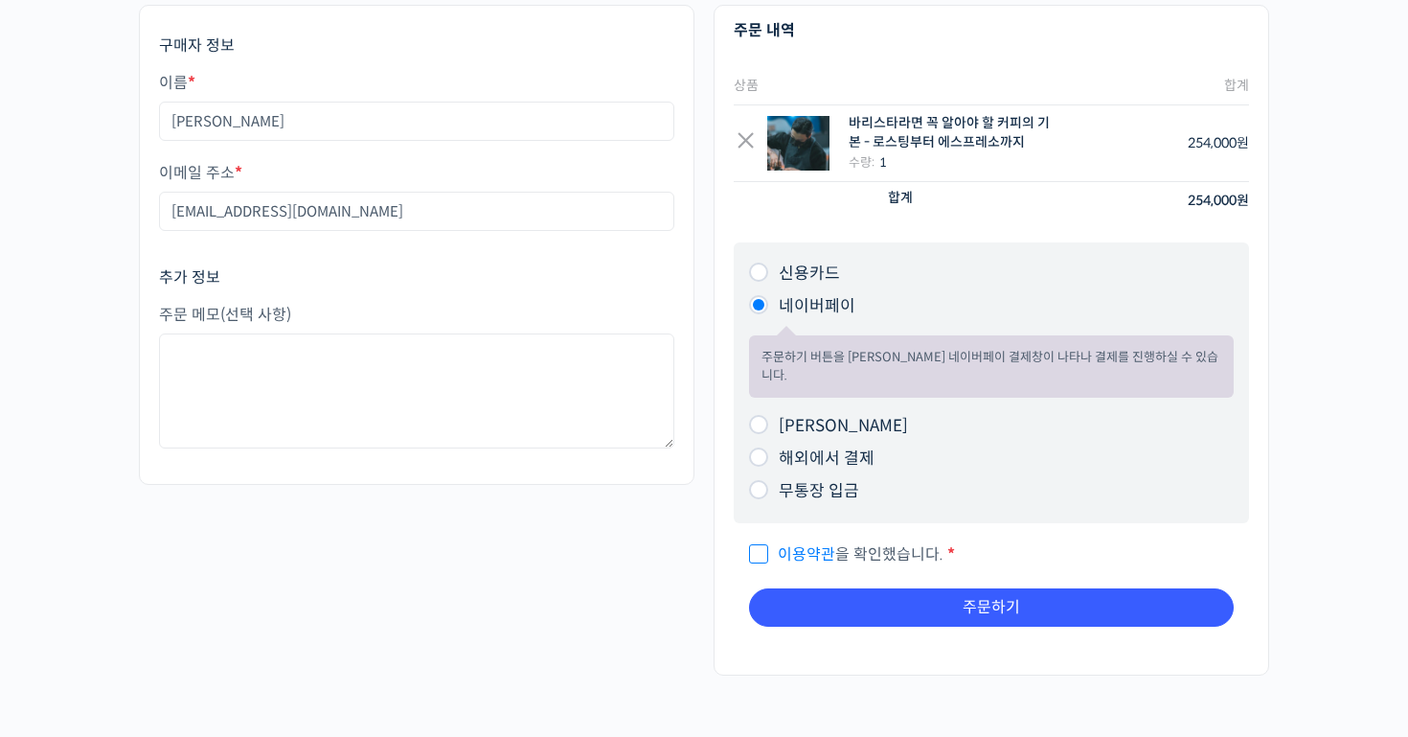
scroll to position [125, 0]
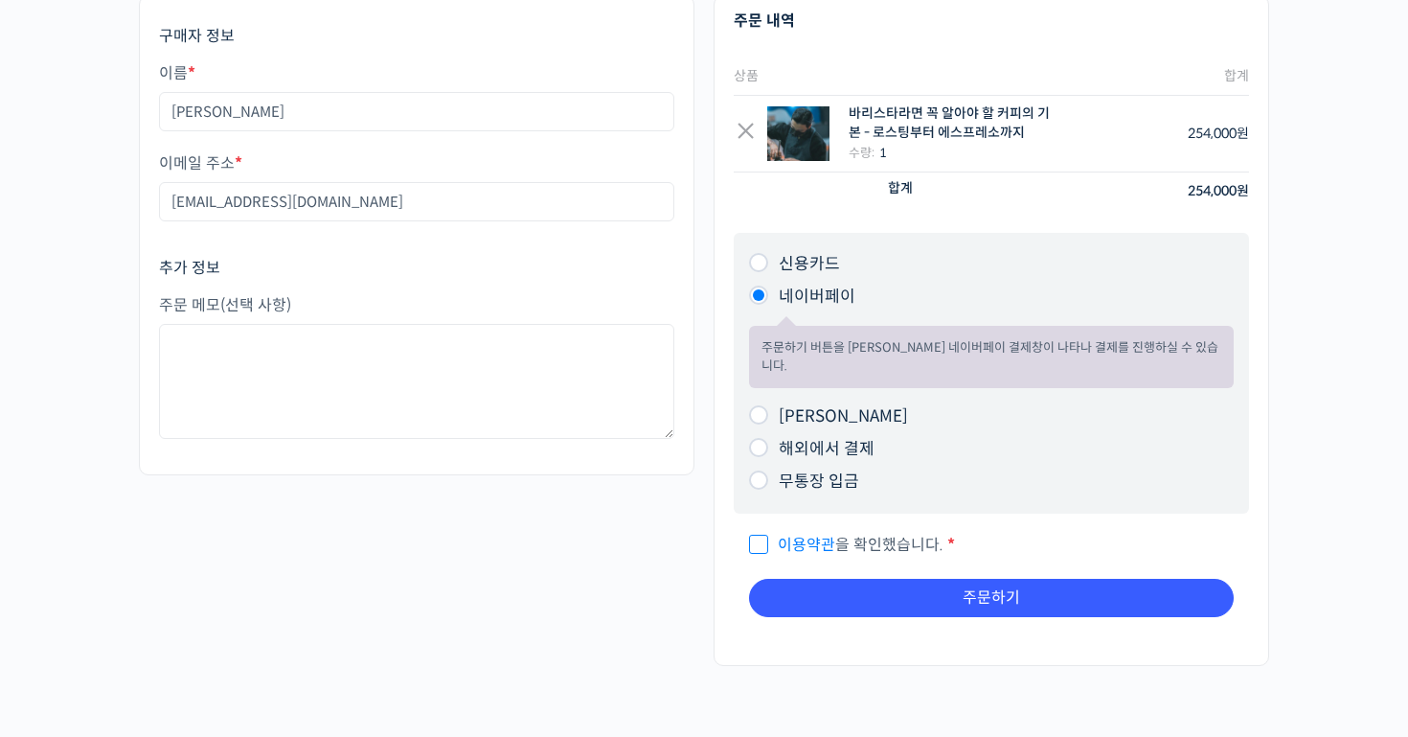
click at [761, 534] on span "이용약관 을 확인했습니다." at bounding box center [846, 544] width 194 height 20
click at [761, 530] on input "이용약관 을 확인했습니다. *" at bounding box center [755, 536] width 12 height 12
checkbox input "true"
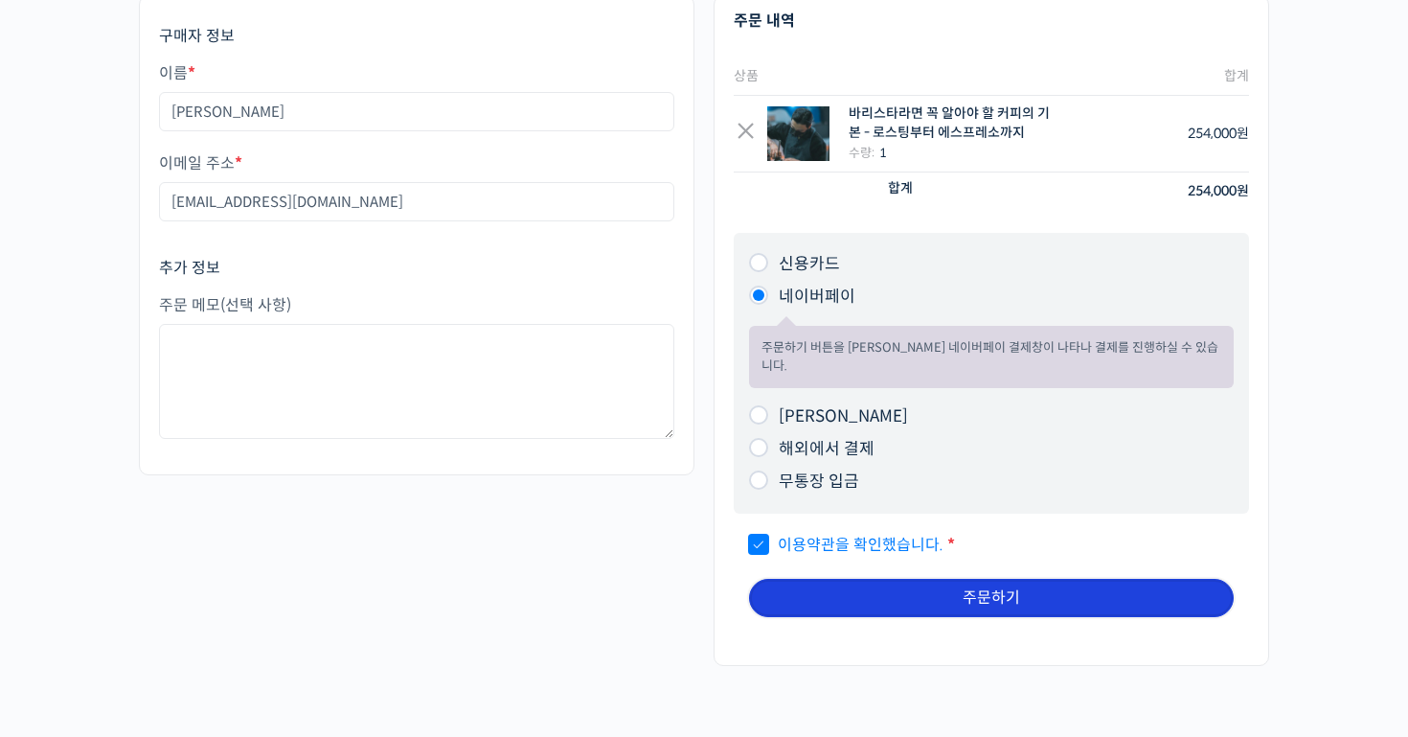
click at [829, 579] on button "주문하기" at bounding box center [991, 598] width 485 height 38
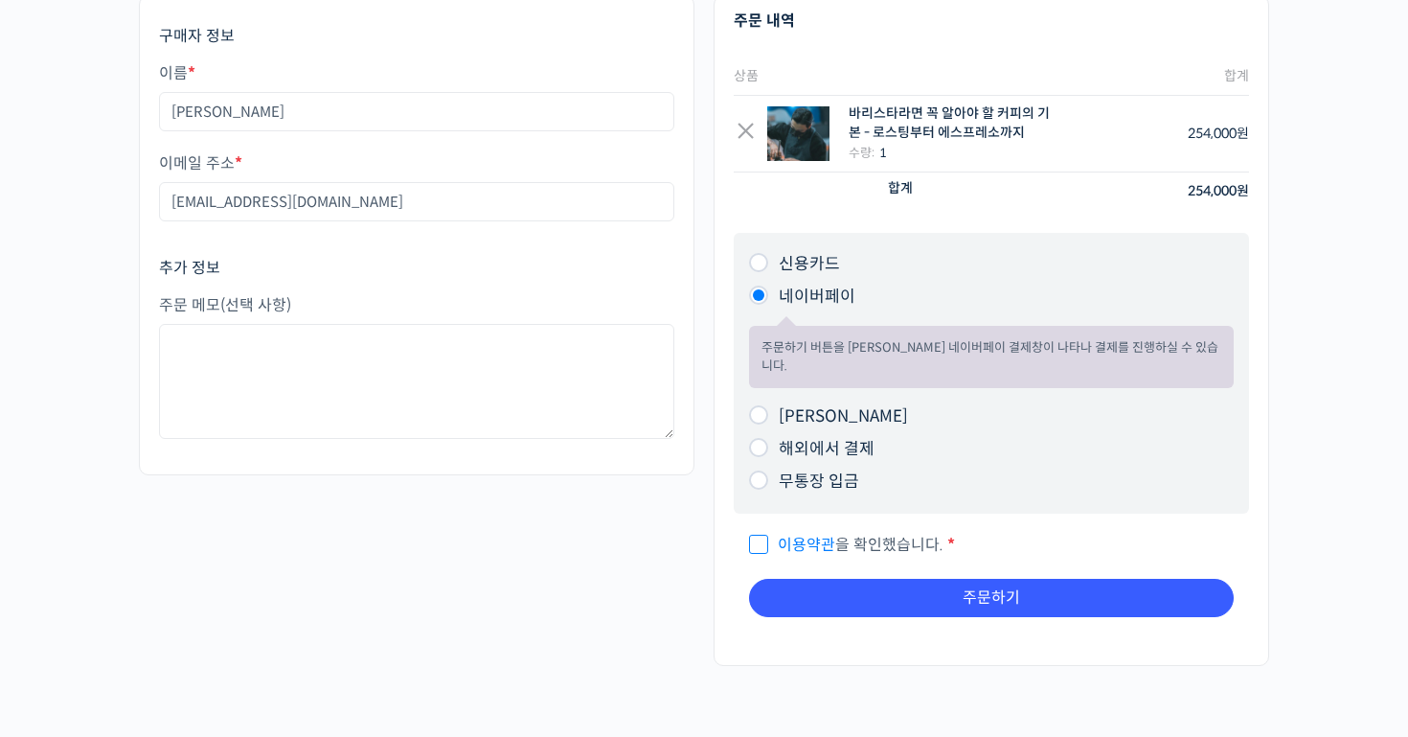
click at [755, 261] on input "신용카드" at bounding box center [758, 262] width 19 height 19
radio input "true"
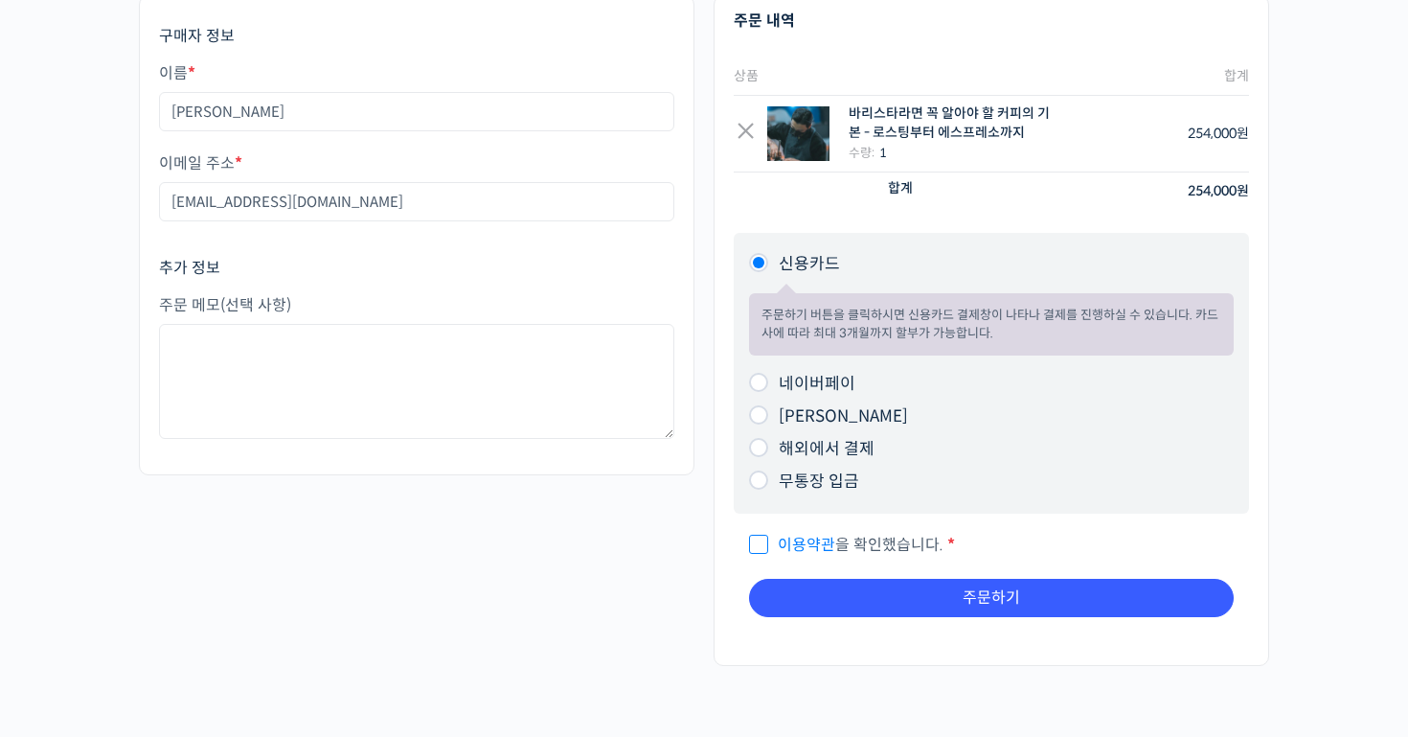
click at [762, 539] on span "이용약관 을 확인했습니다." at bounding box center [846, 544] width 194 height 20
click at [761, 539] on input "이용약관 을 확인했습니다. *" at bounding box center [755, 536] width 12 height 12
checkbox input "true"
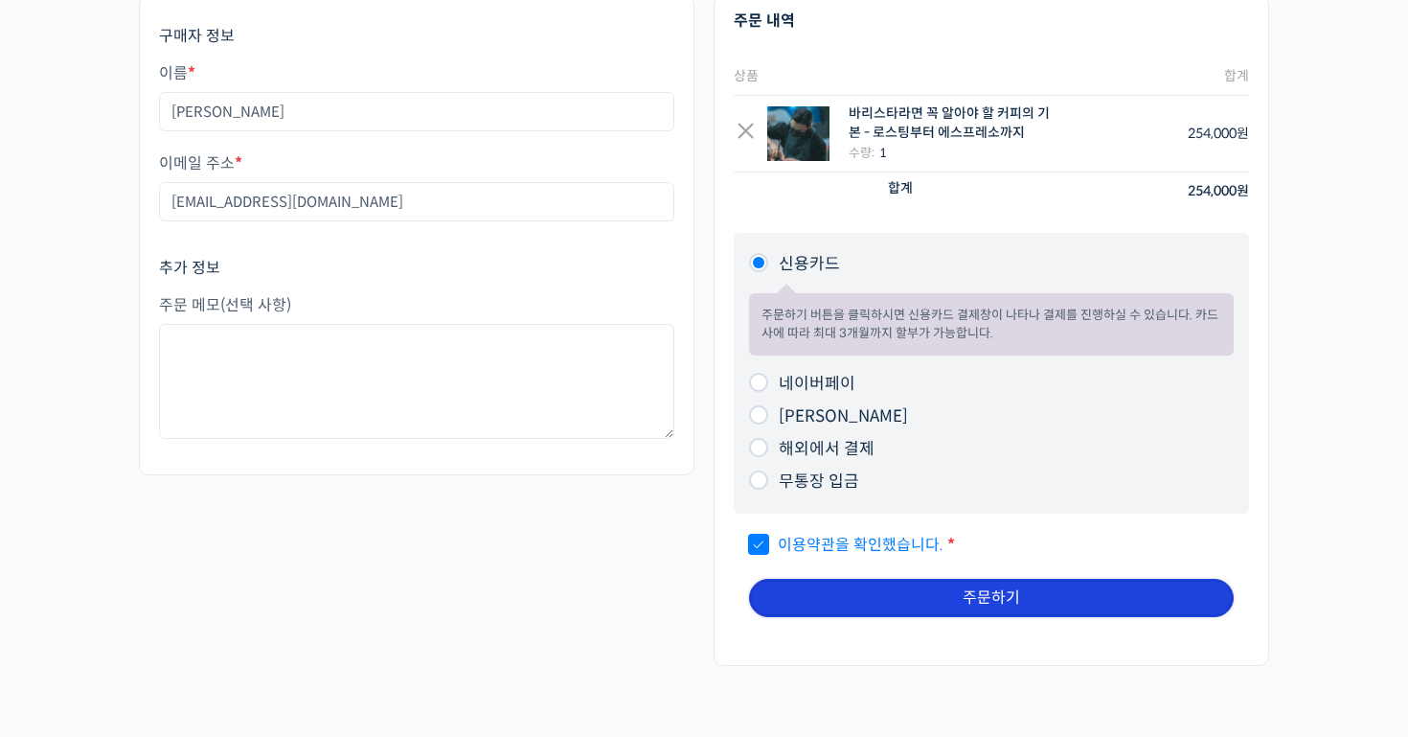
click at [853, 603] on button "주문하기" at bounding box center [991, 598] width 485 height 38
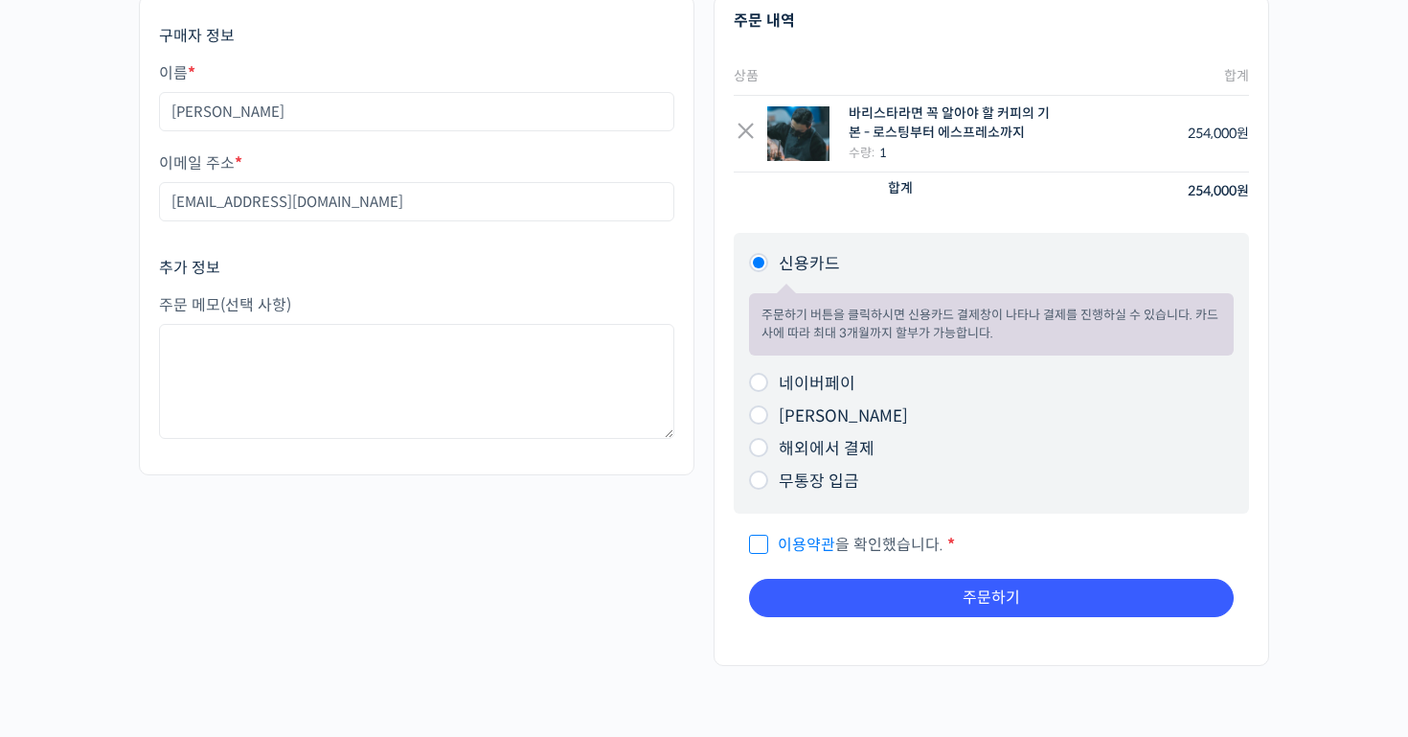
click at [762, 375] on input "네이버페이" at bounding box center [758, 382] width 19 height 19
radio input "true"
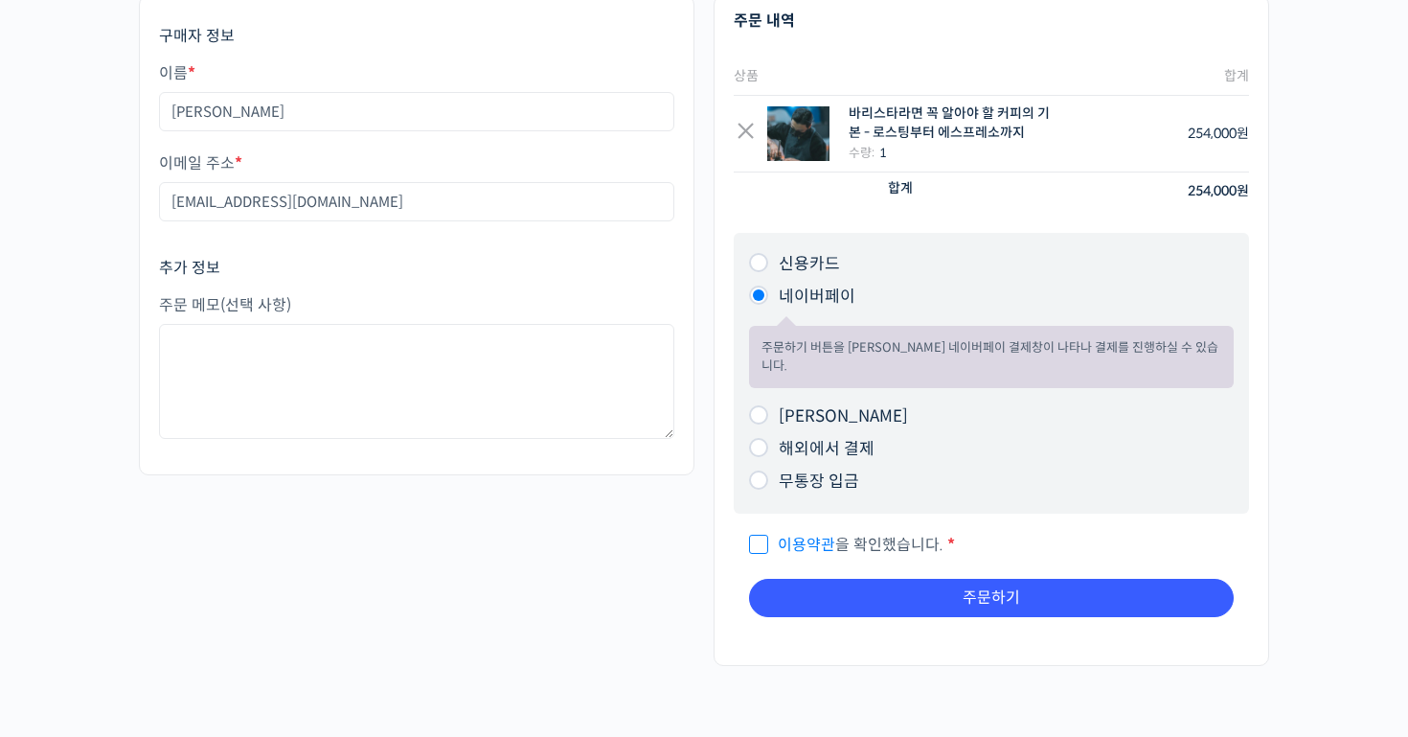
click at [754, 530] on input "이용약관 을 확인했습니다. *" at bounding box center [755, 536] width 12 height 12
checkbox input "true"
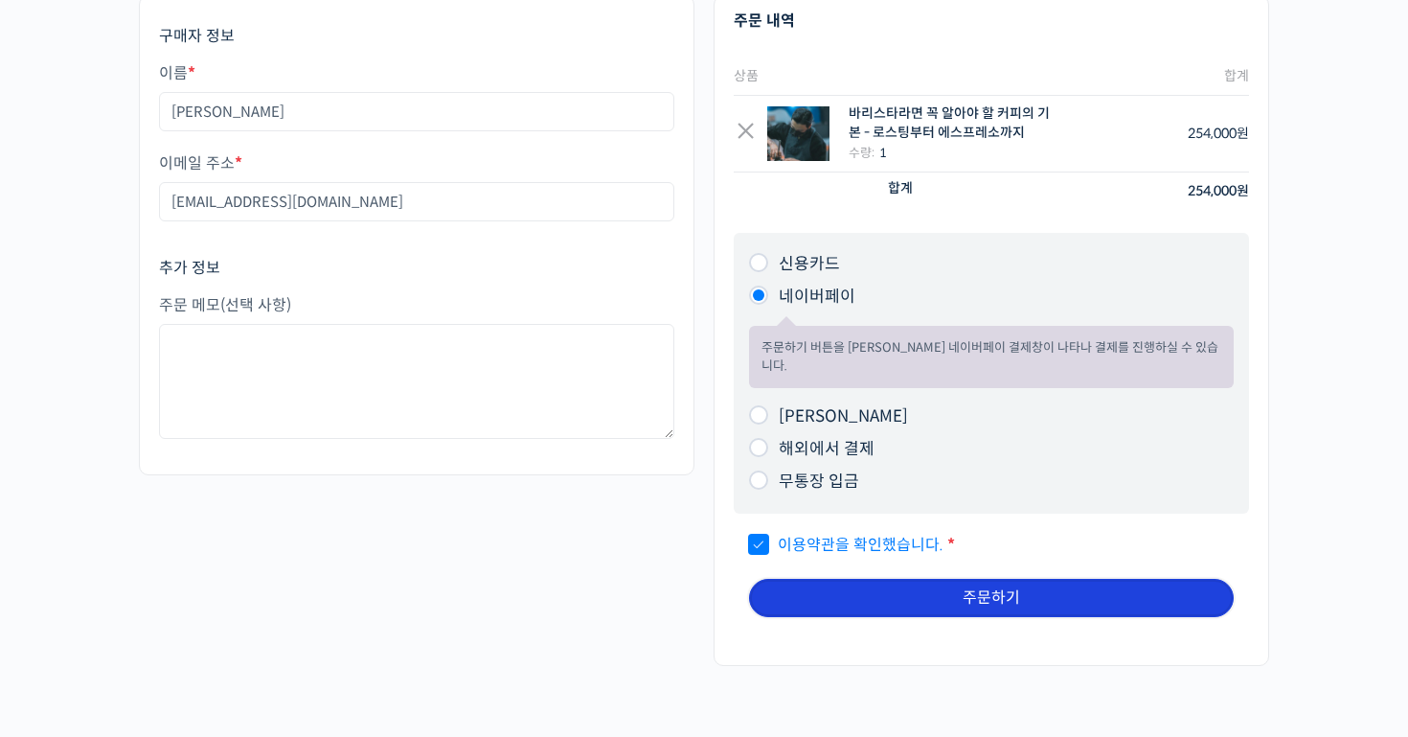
click at [870, 579] on button "주문하기" at bounding box center [991, 598] width 485 height 38
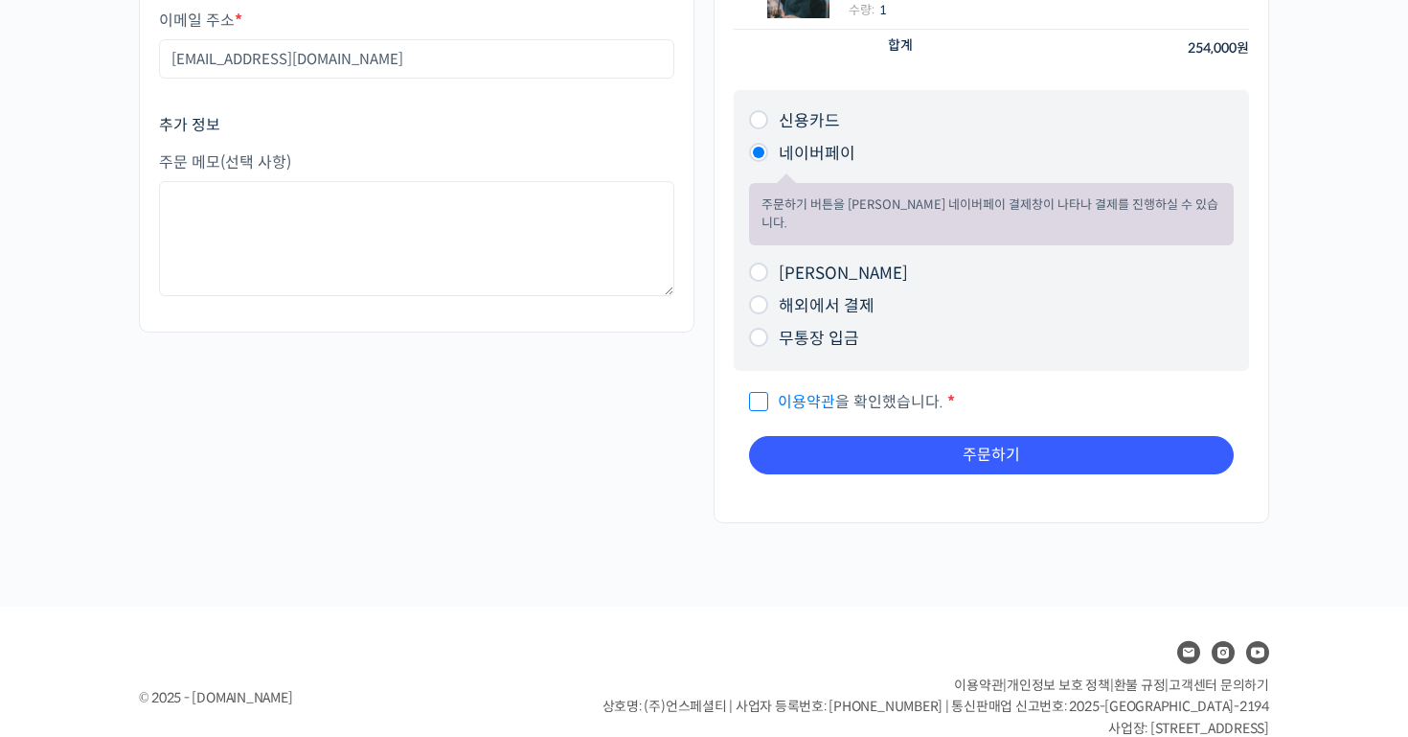
scroll to position [302, 0]
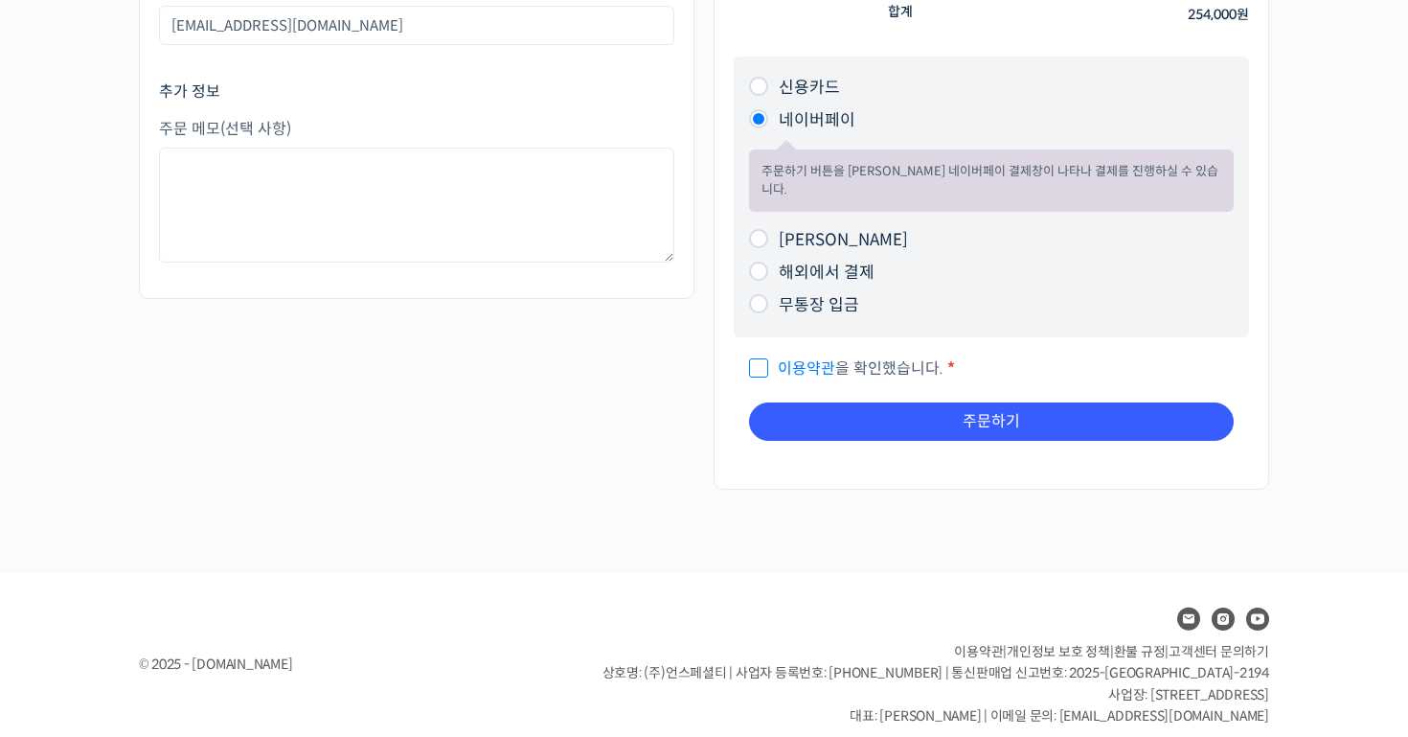
click at [760, 358] on span "이용약관 을 확인했습니다." at bounding box center [846, 368] width 194 height 20
click at [760, 353] on input "이용약관 을 확인했습니다. *" at bounding box center [755, 359] width 12 height 12
checkbox input "true"
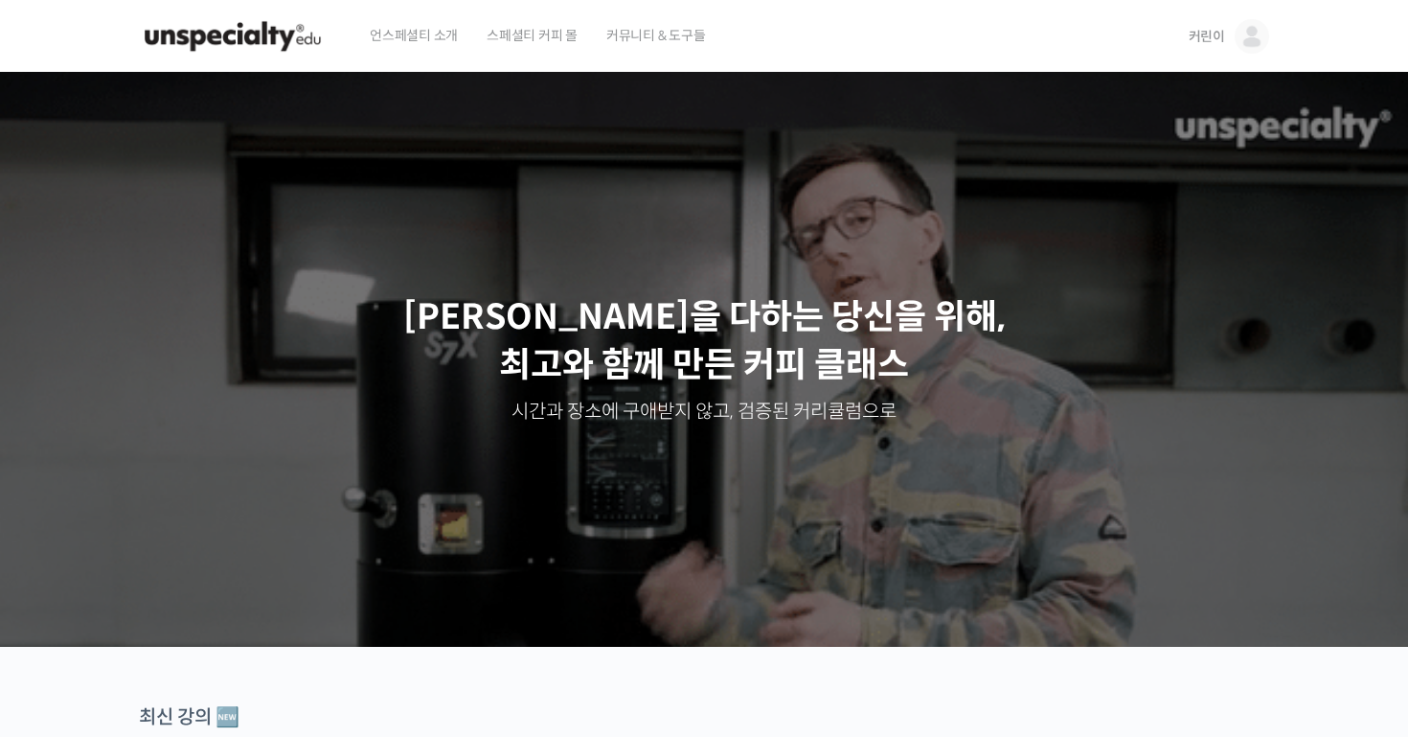
click at [1217, 52] on link "커린이" at bounding box center [1229, 36] width 80 height 73
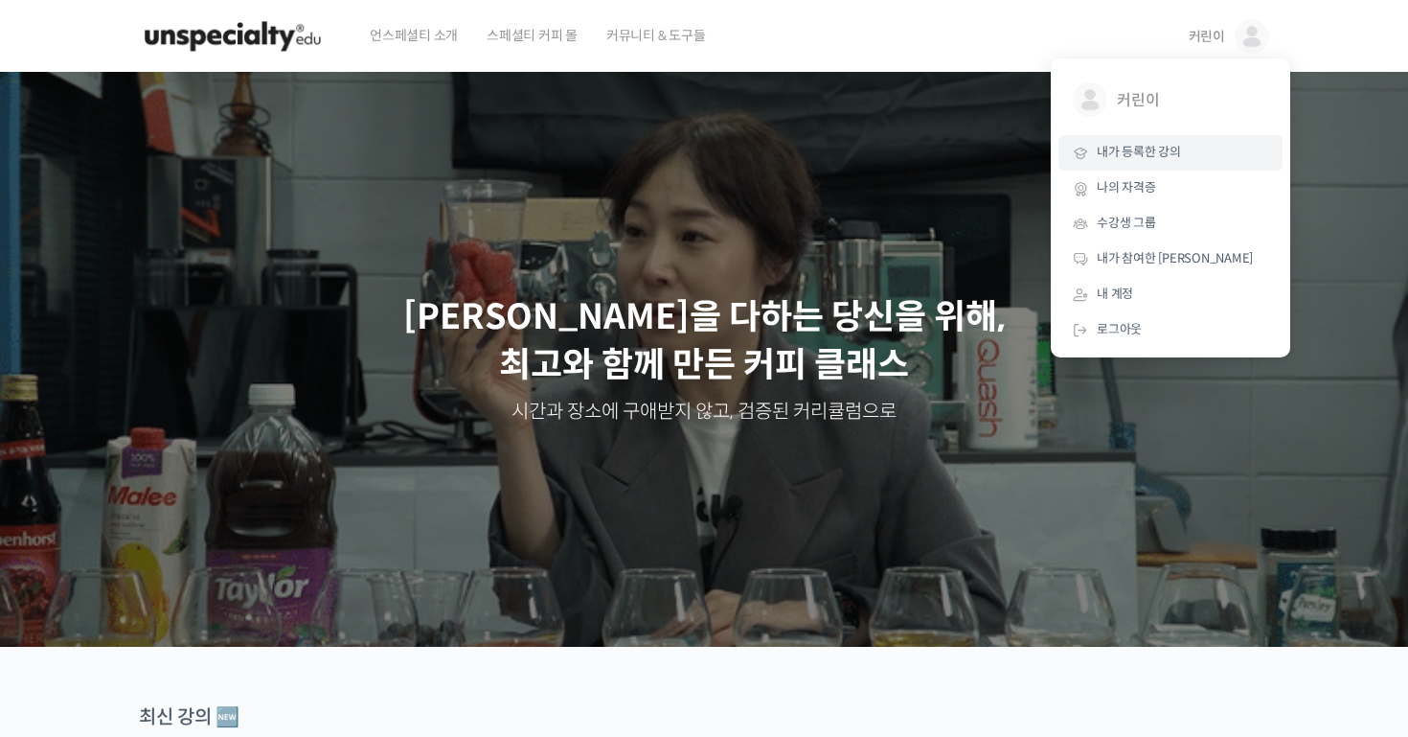
click at [1108, 152] on span "내가 등록한 강의" at bounding box center [1139, 152] width 84 height 16
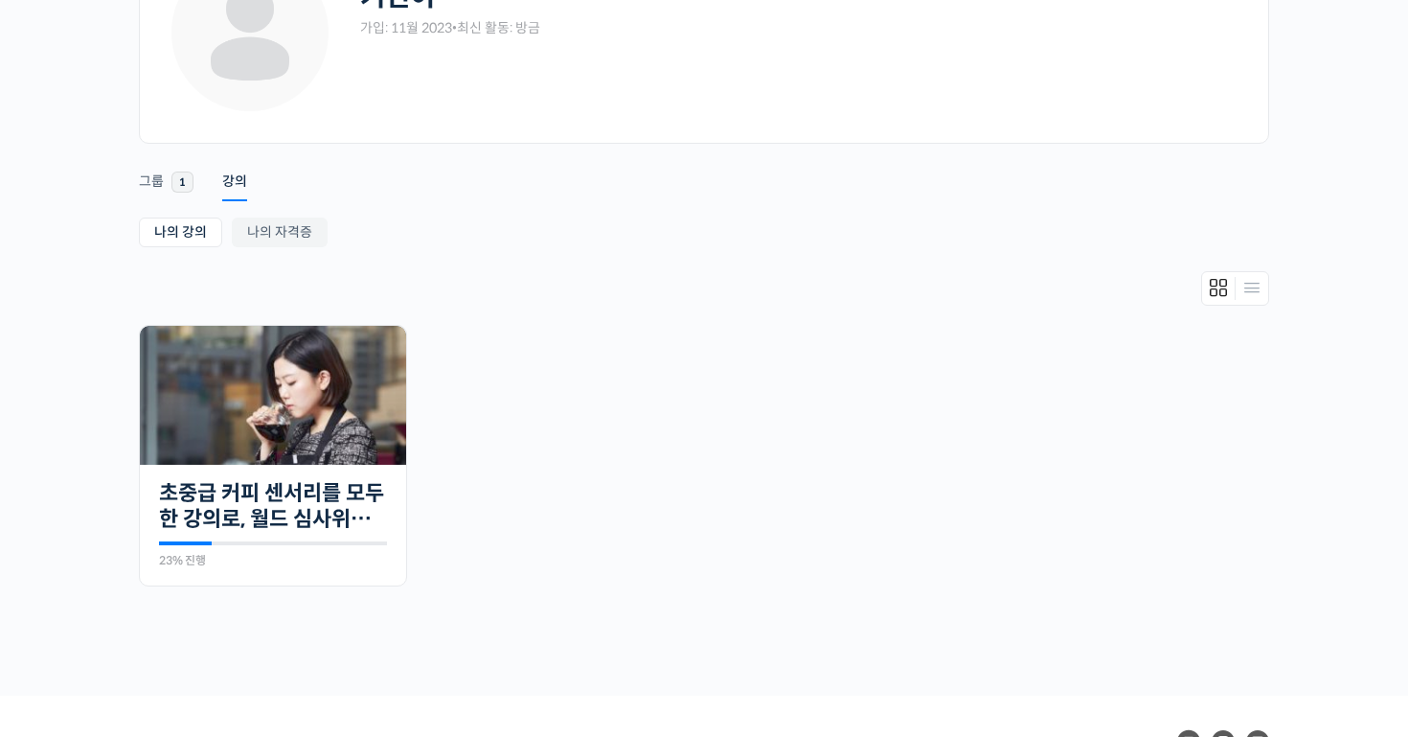
scroll to position [218, 0]
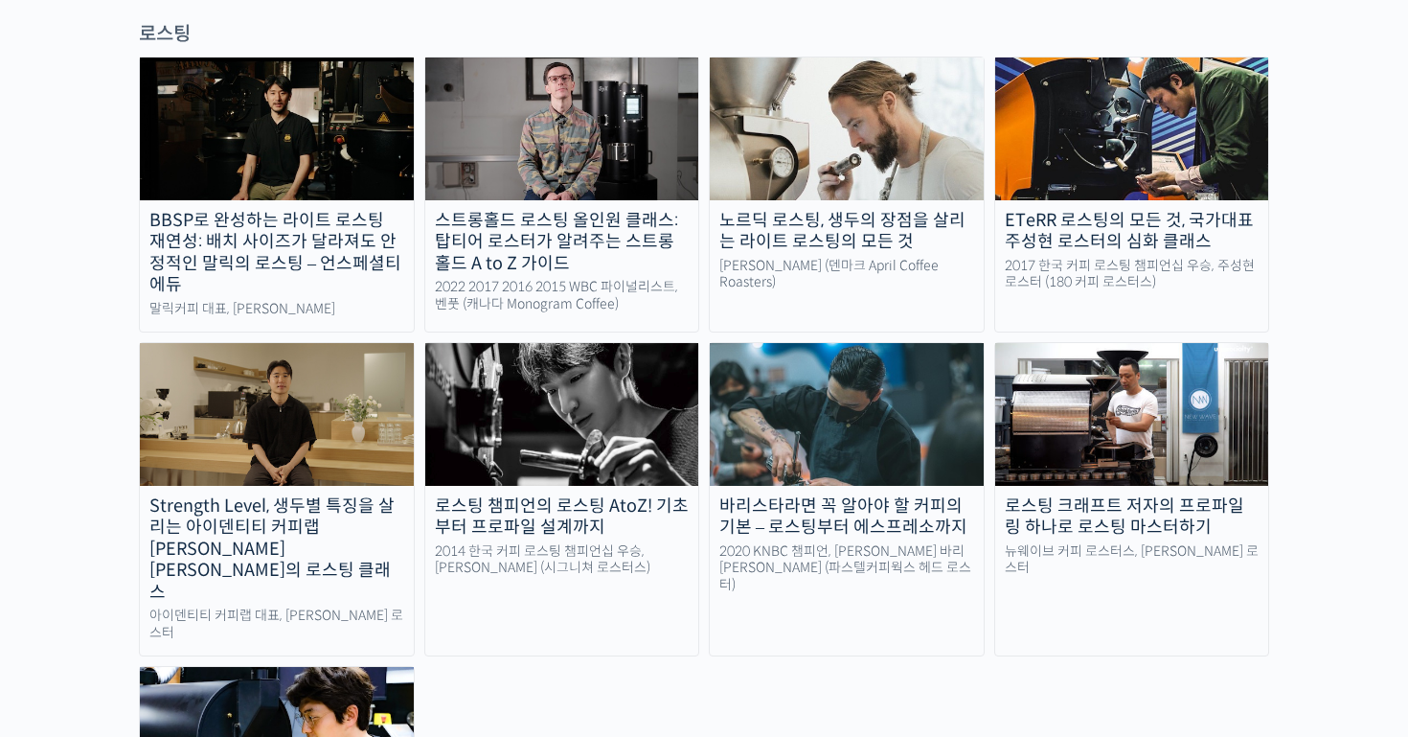
scroll to position [1763, 0]
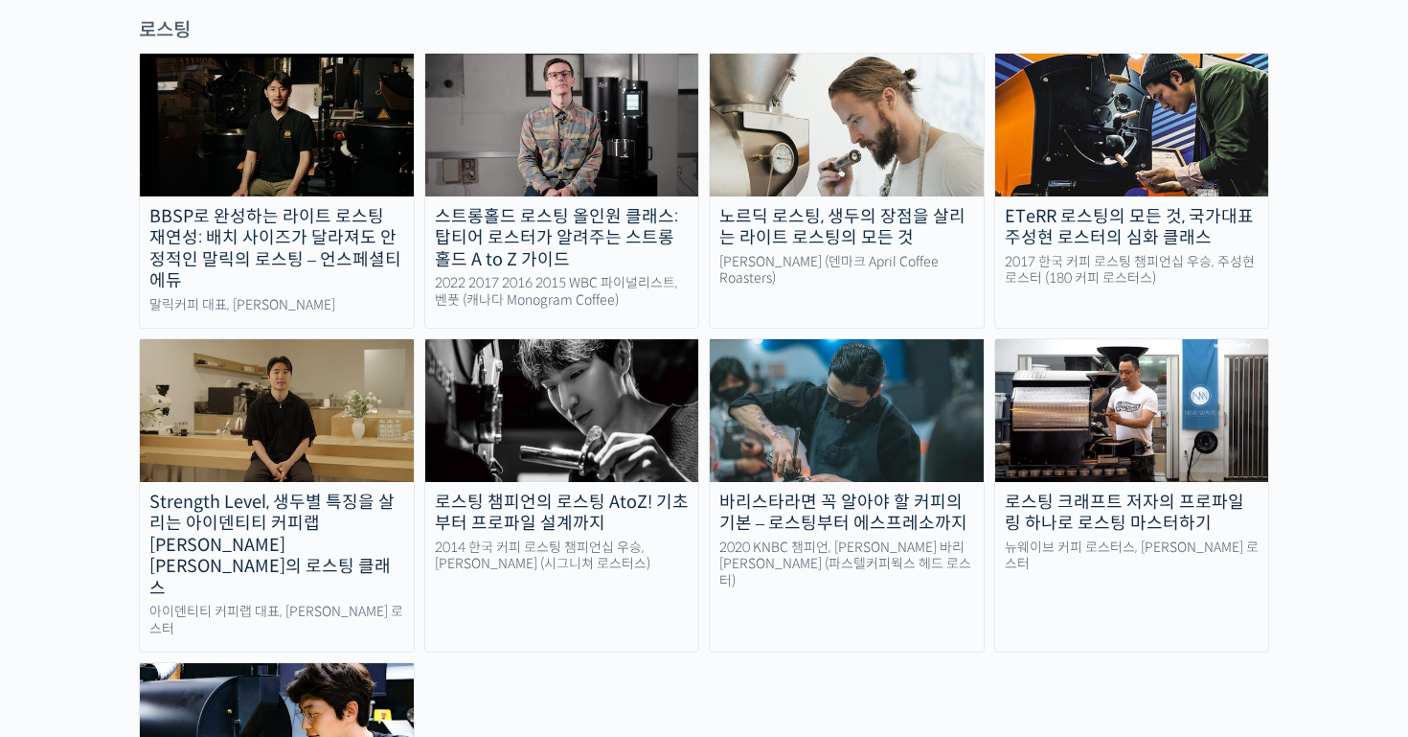
click at [820, 339] on img at bounding box center [847, 410] width 274 height 142
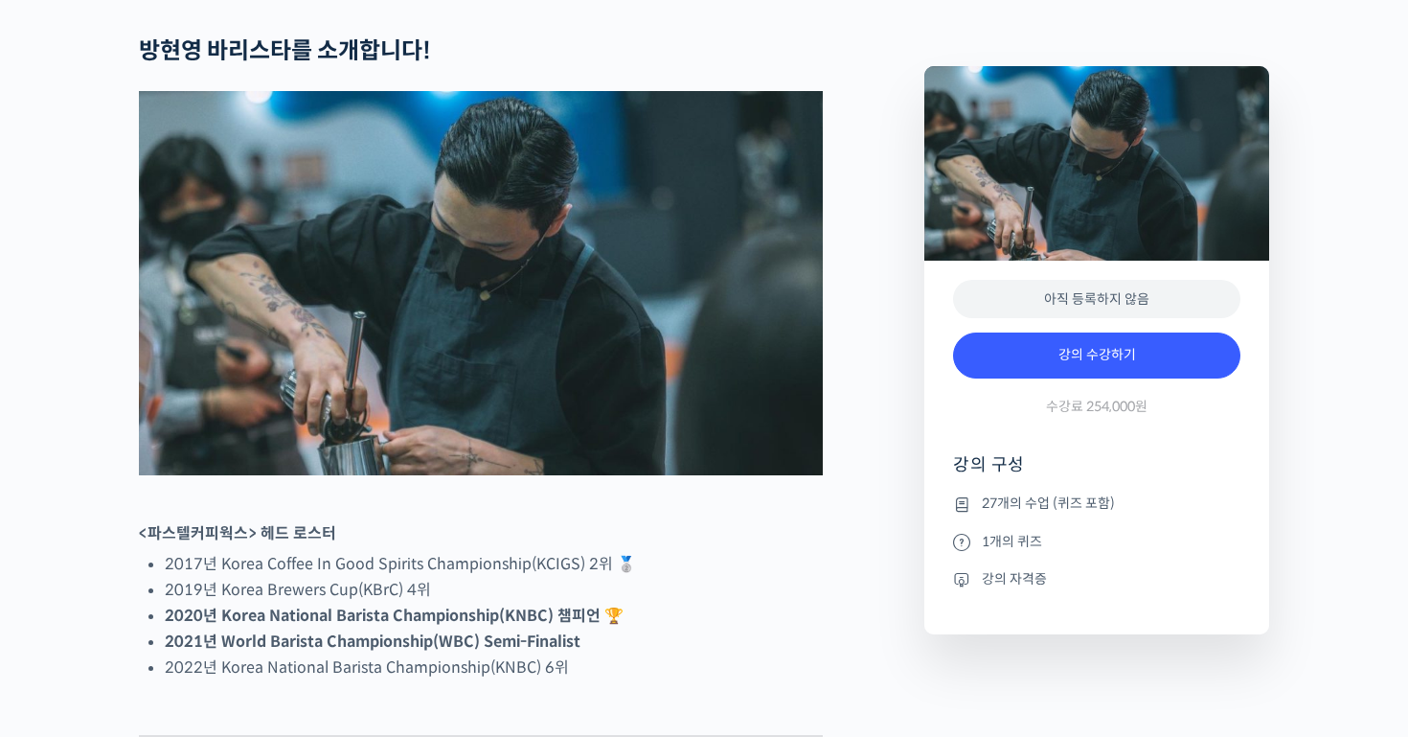
scroll to position [753, 0]
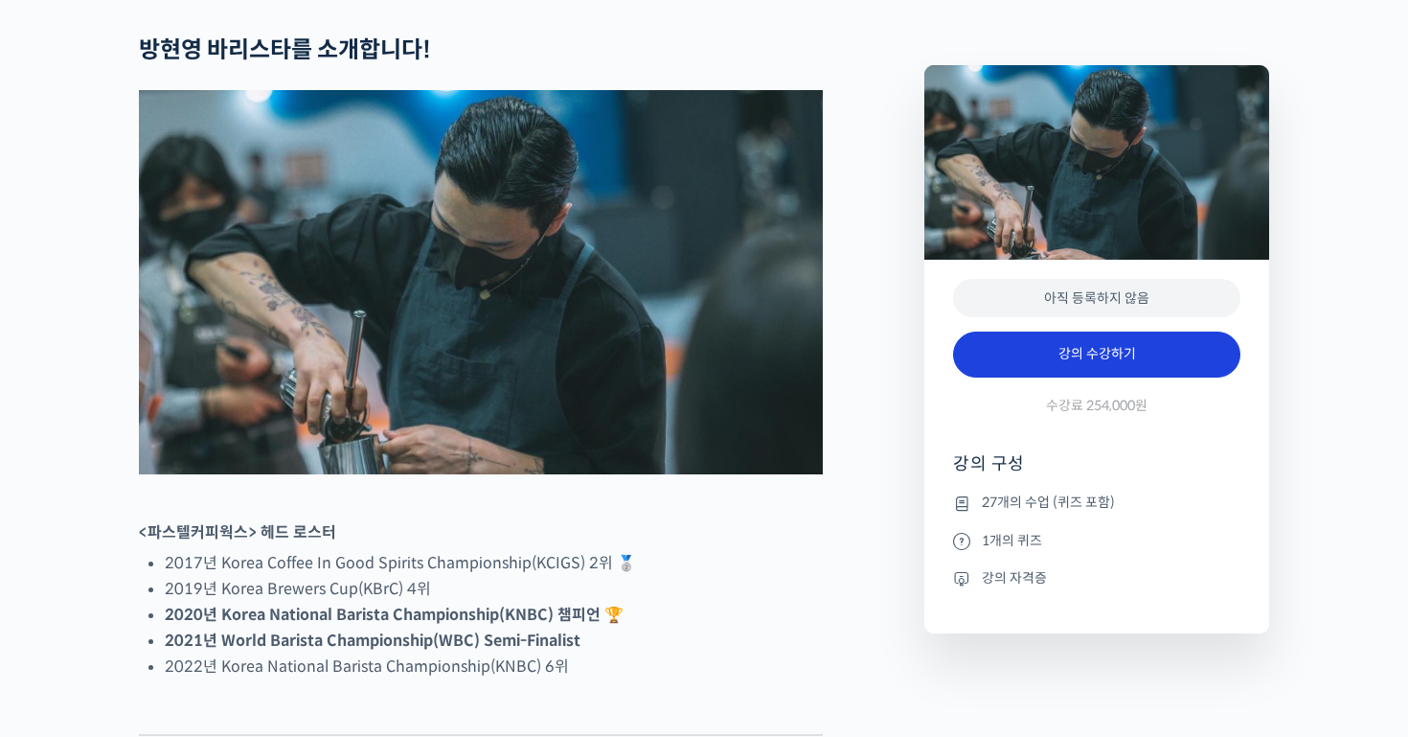
click at [1052, 377] on link "강의 수강하기" at bounding box center [1096, 354] width 287 height 46
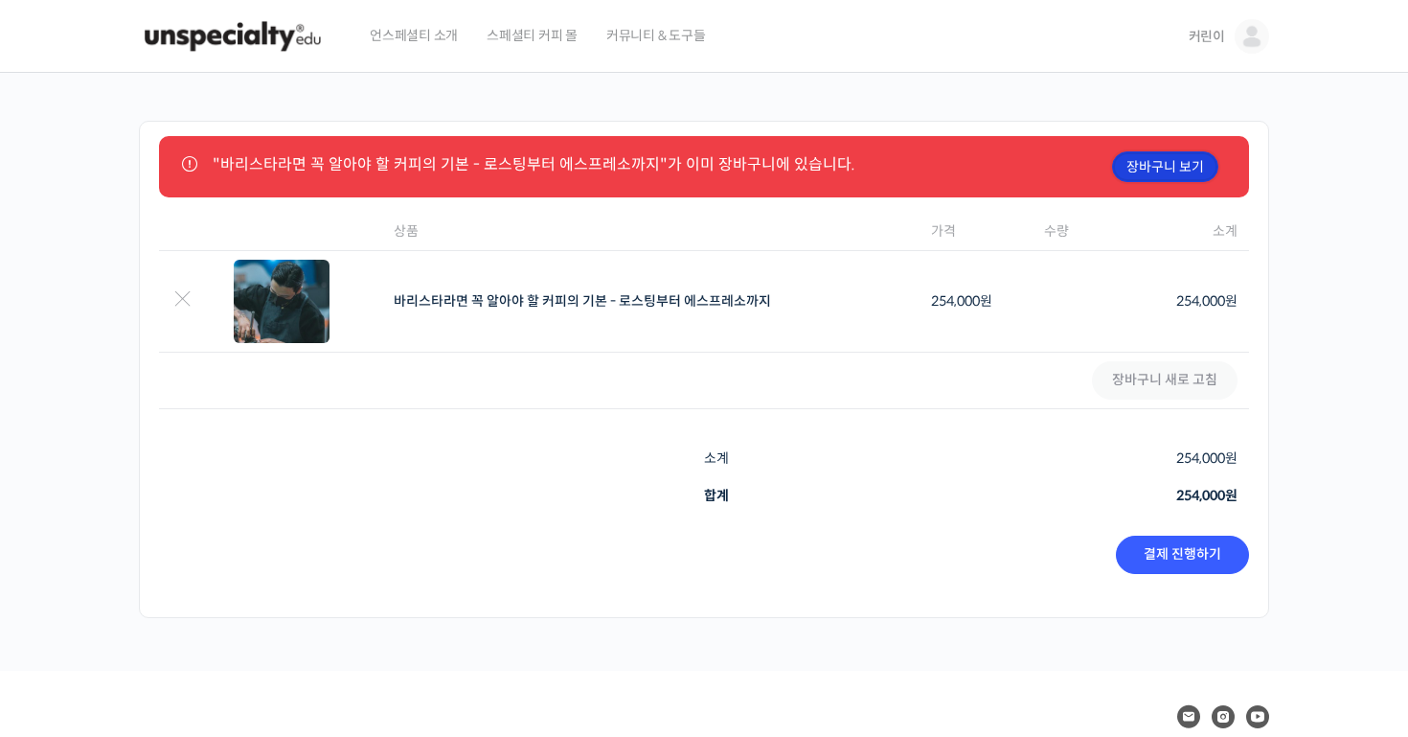
click at [1161, 151] on link "장바구니 보기" at bounding box center [1165, 166] width 106 height 31
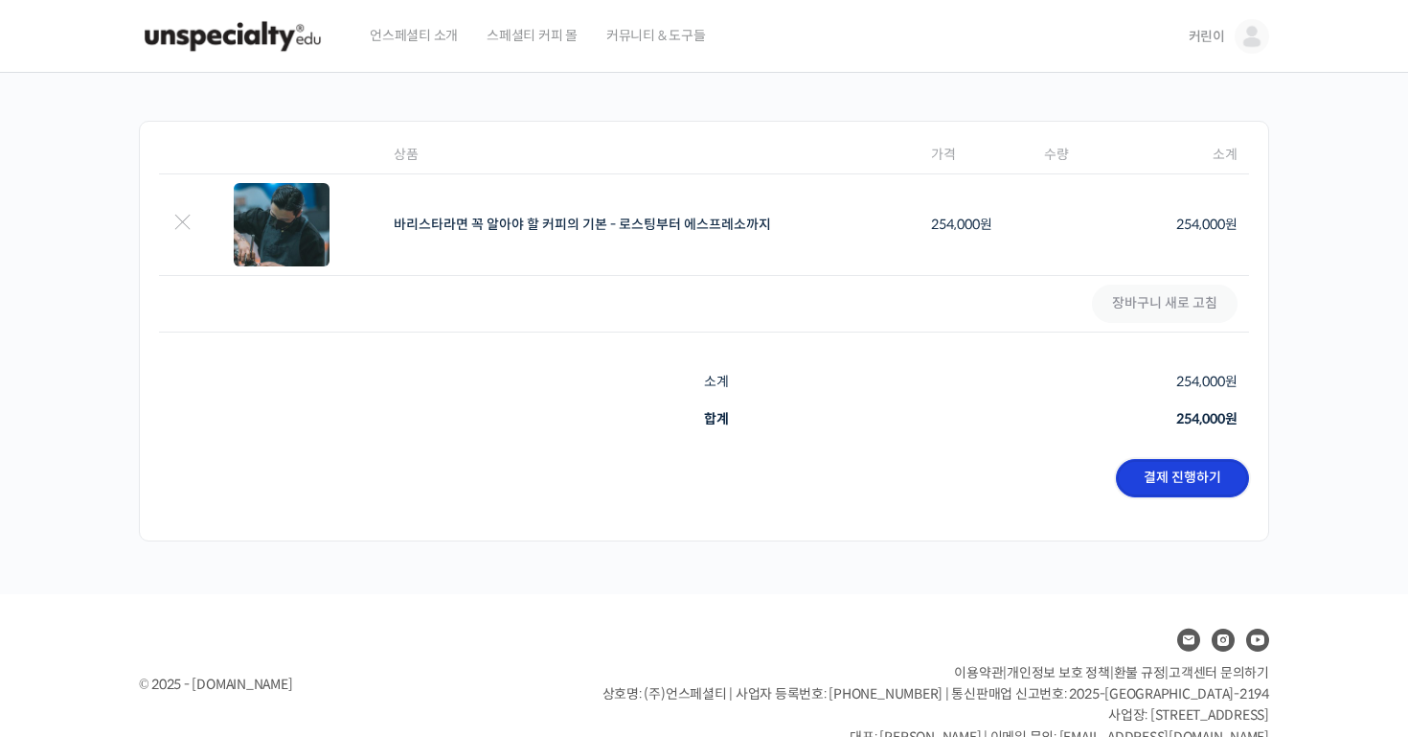
click at [1164, 478] on link "결제 진행하기" at bounding box center [1182, 478] width 133 height 38
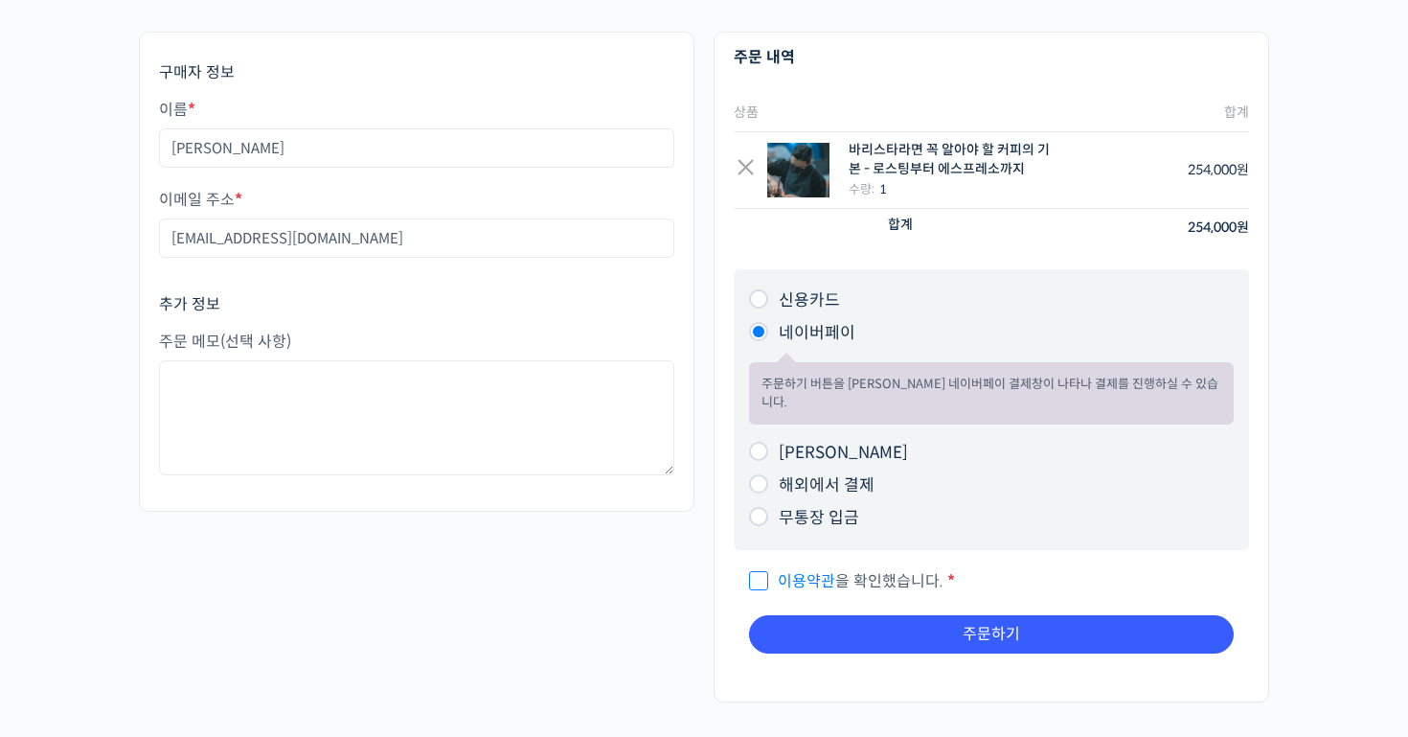
scroll to position [105, 0]
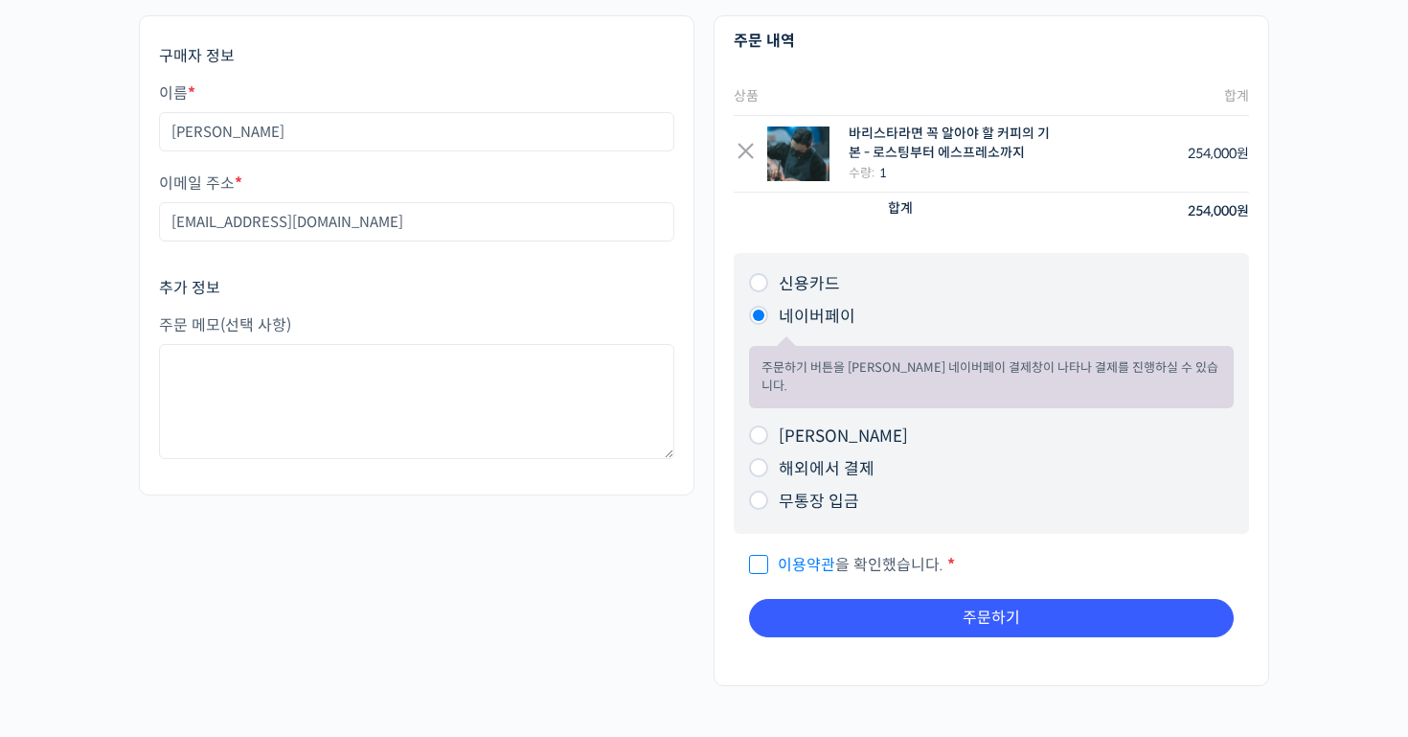
click at [758, 550] on input "이용약관 을 확인했습니다. *" at bounding box center [755, 556] width 12 height 12
checkbox input "true"
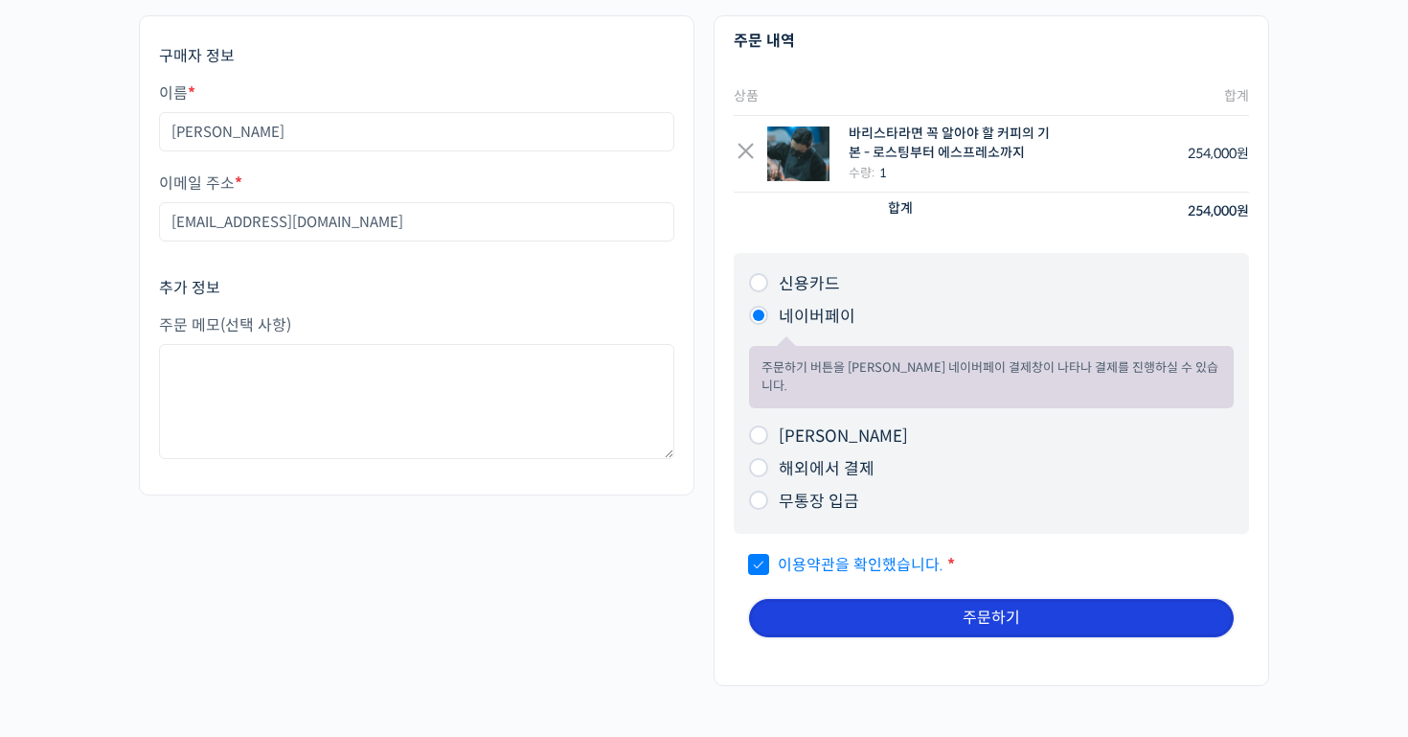
click at [824, 599] on button "주문하기" at bounding box center [991, 618] width 485 height 38
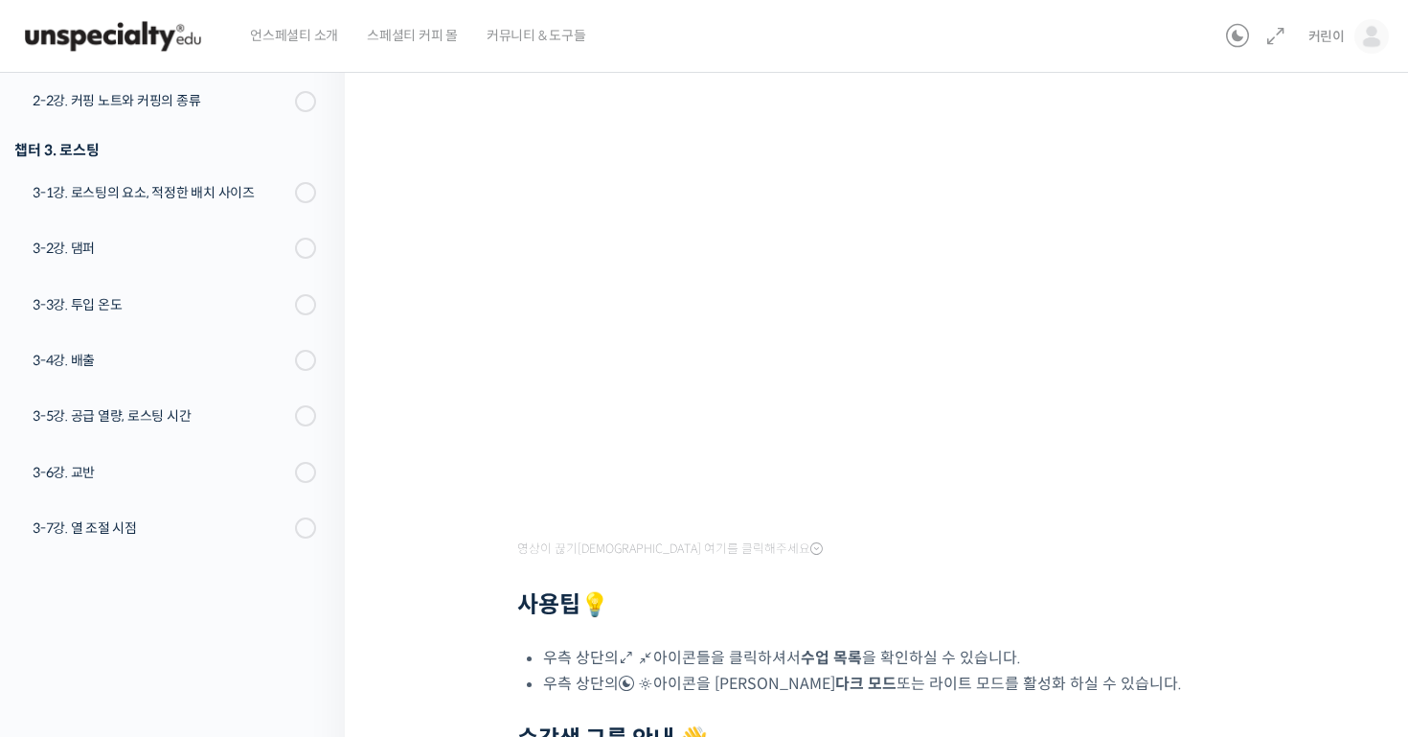
scroll to position [187, 0]
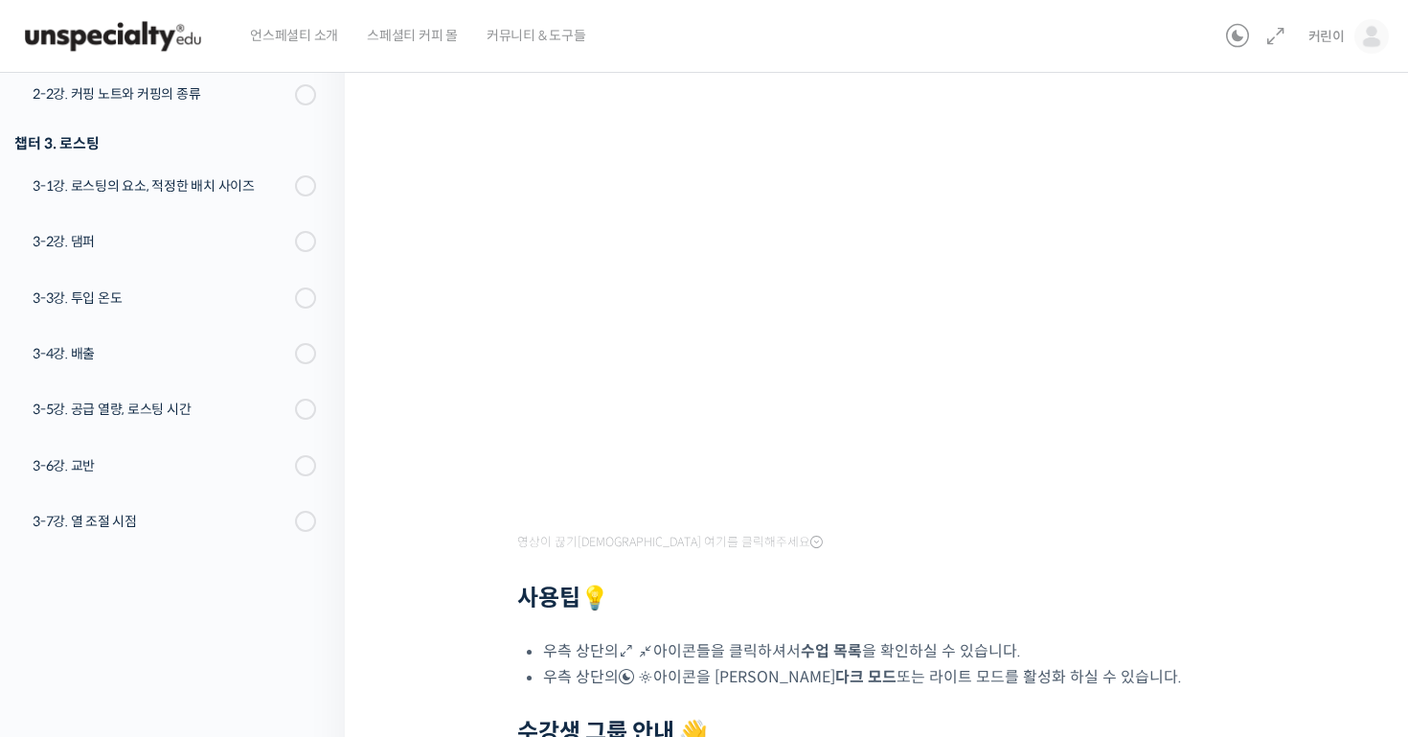
click at [1245, 638] on div "바리스타라면 꼭 알아야 할 커피의 기본 – 로스팅부터 에스프레소까지 1-1강. 강의를 시작하며 진행 중 수업 1 / 27 진행 중 1-1강. …" at bounding box center [881, 452] width 881 height 1107
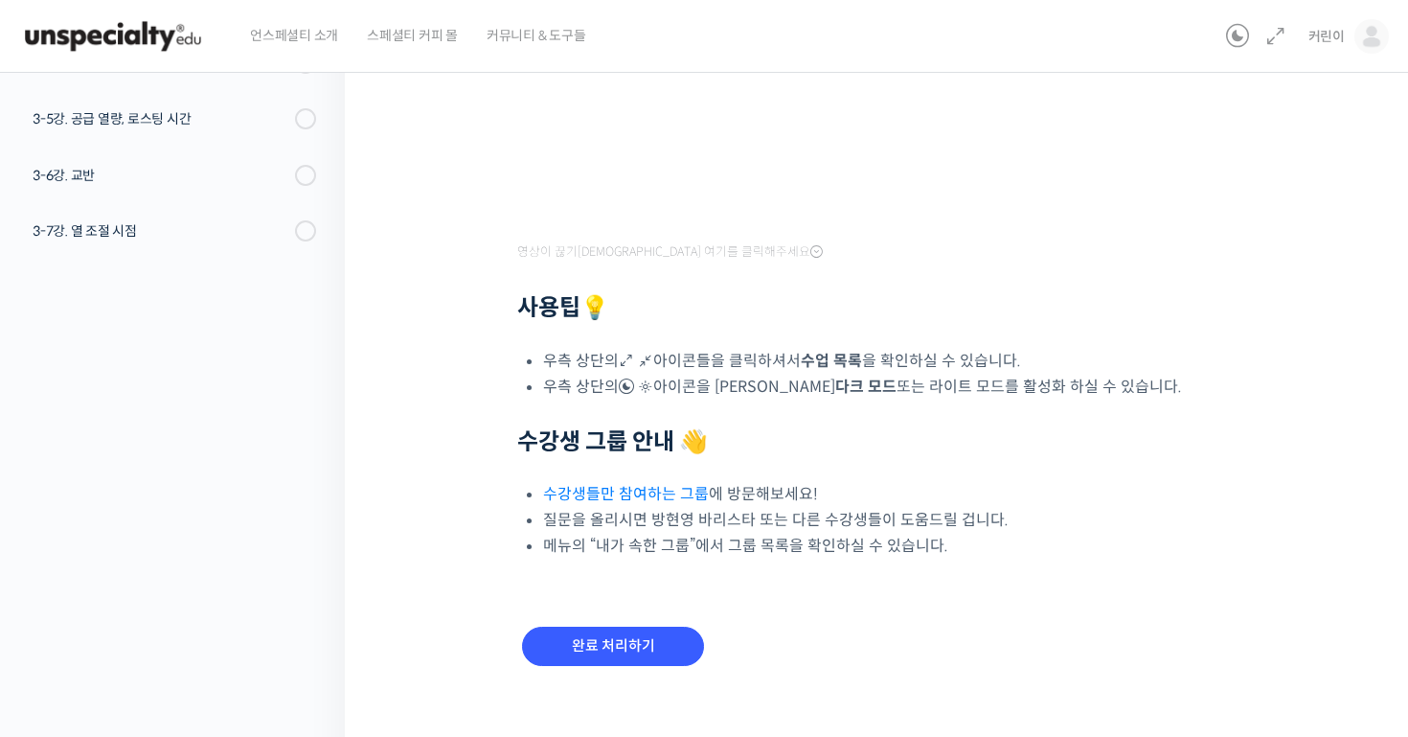
scroll to position [494, 0]
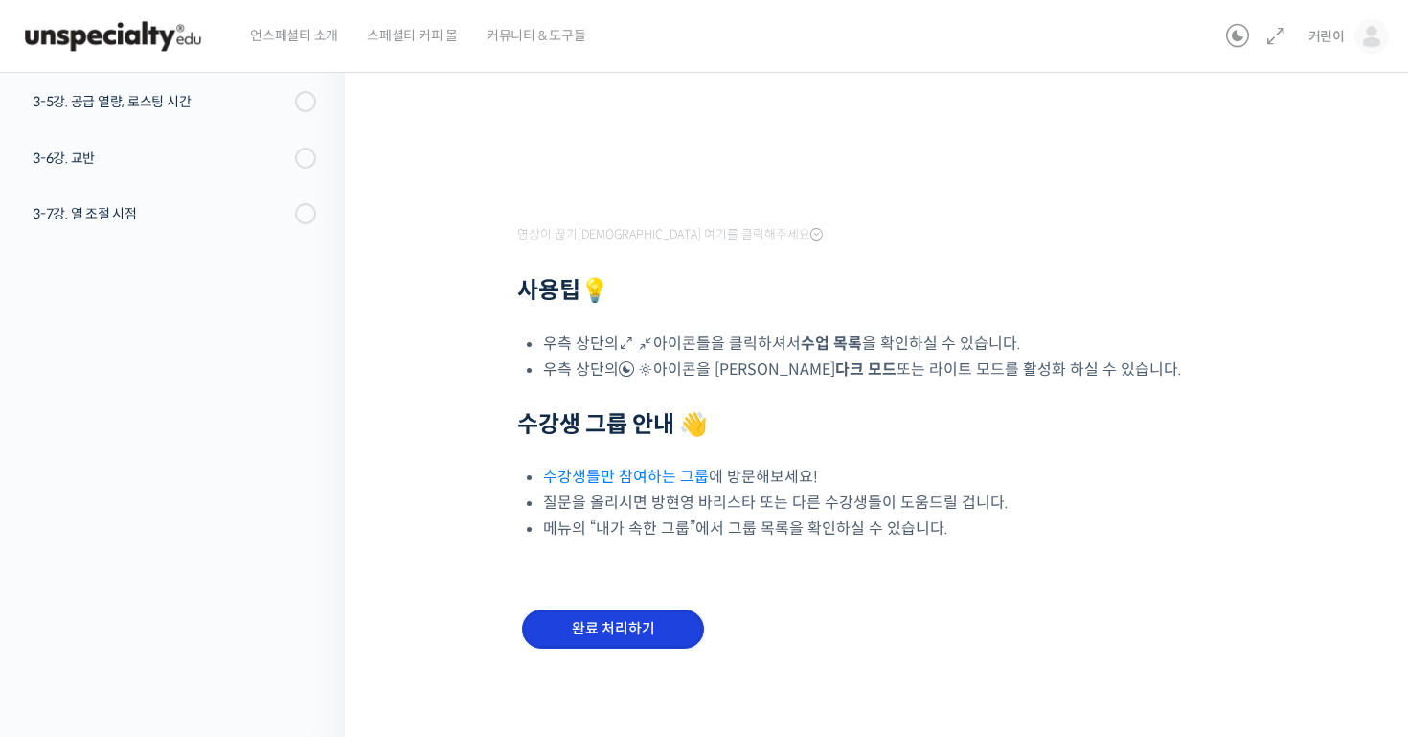
click at [697, 615] on input "완료 처리하기" at bounding box center [613, 628] width 182 height 39
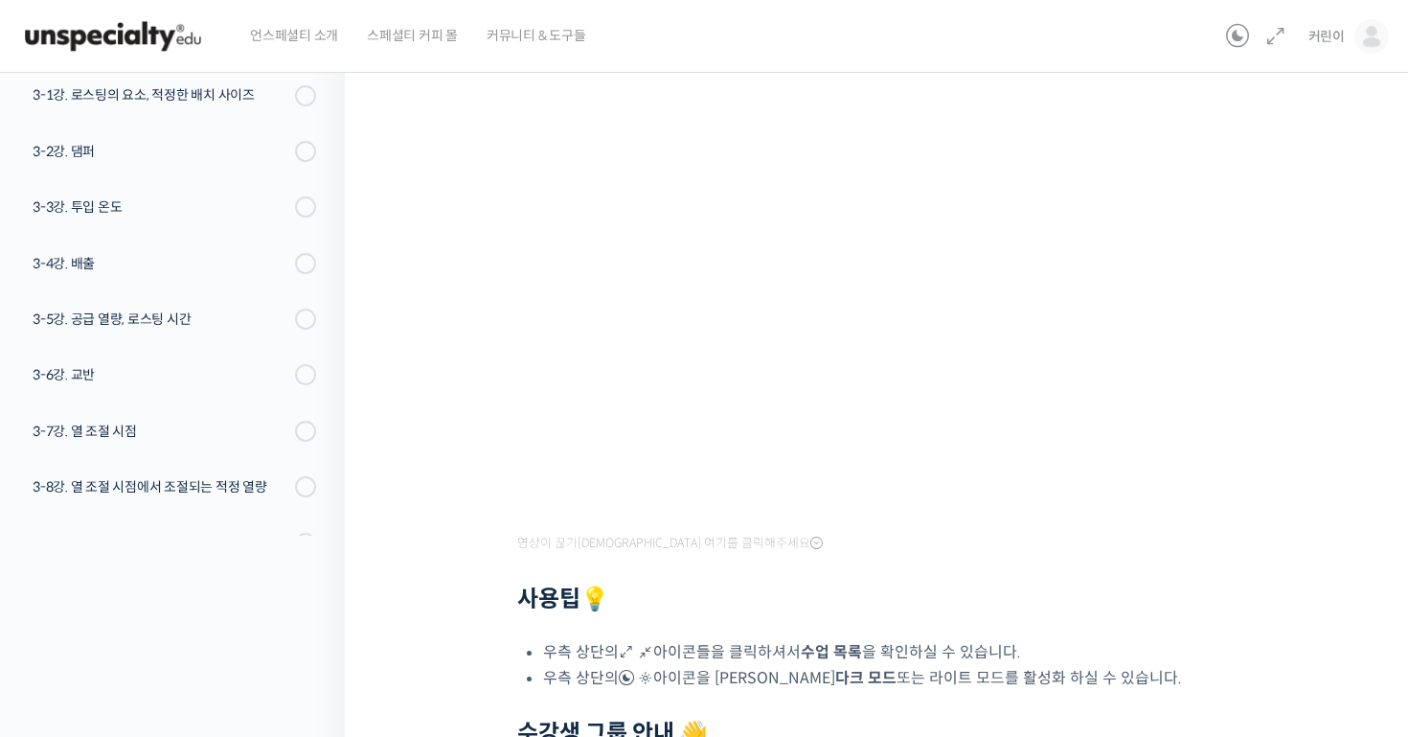
scroll to position [187, 0]
click at [482, 605] on div "바리스타라면 꼭 알아야 할 커피의 기본 – 로스팅부터 에스프레소까지 2-1강. 맛의 흐름과 커핑의 중요성 진행 중 수업 2 / 27 진행 중 …" at bounding box center [881, 452] width 881 height 1107
click at [544, 595] on strong "사용팁 💡" at bounding box center [563, 597] width 92 height 29
click at [490, 568] on div "바리스타라면 꼭 알아야 할 커피의 기본 – 로스팅부터 에스프레소까지 2-1강. 맛의 흐름과 커핑의 중요성 진행 중 수업 2 / 27 진행 중 …" at bounding box center [881, 452] width 881 height 1107
click at [1232, 580] on div at bounding box center [881, 570] width 728 height 29
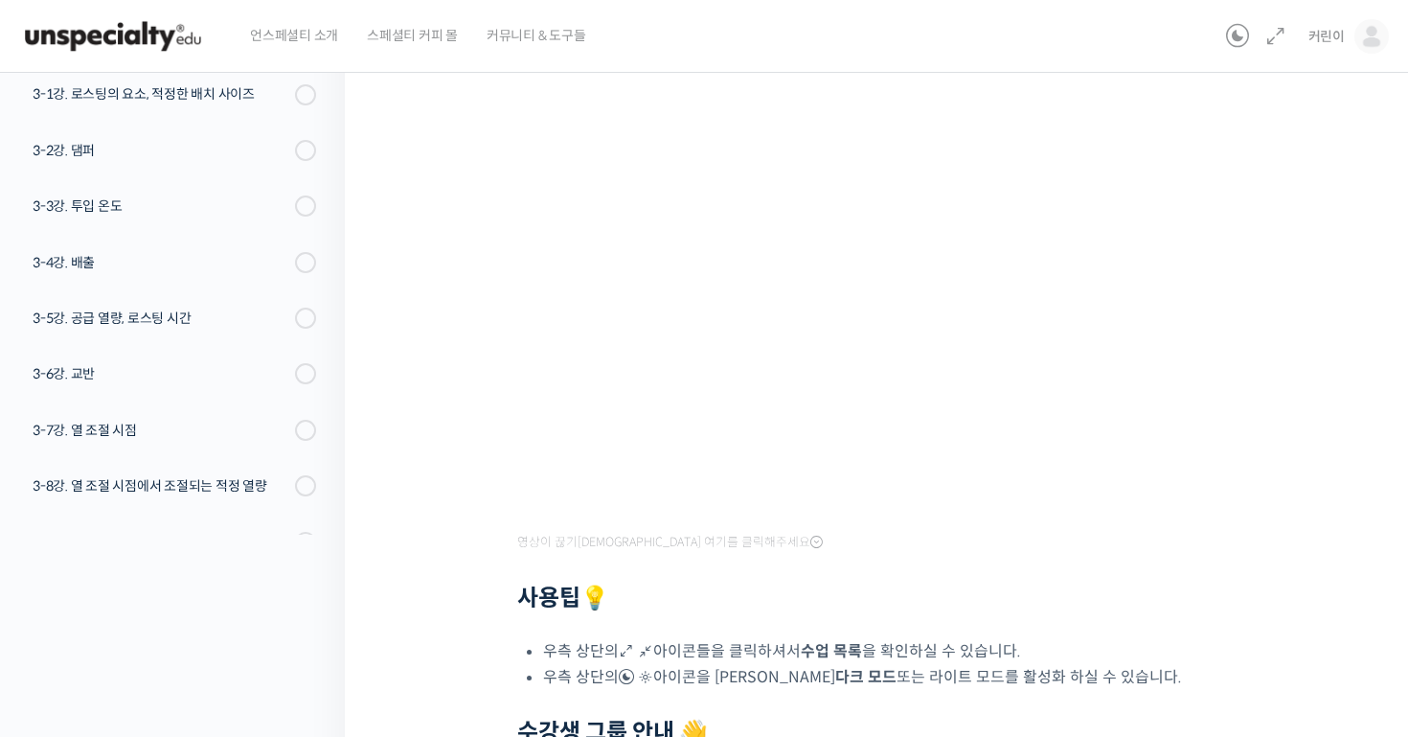
click at [1333, 505] on div "바리스타라면 꼭 알아야 할 커피의 기본 – 로스팅부터 에스프레소까지 2-1강. 맛의 흐름과 커핑의 중요성 진행 중 수업 2 / 27 진행 중 …" at bounding box center [881, 458] width 1073 height 1175
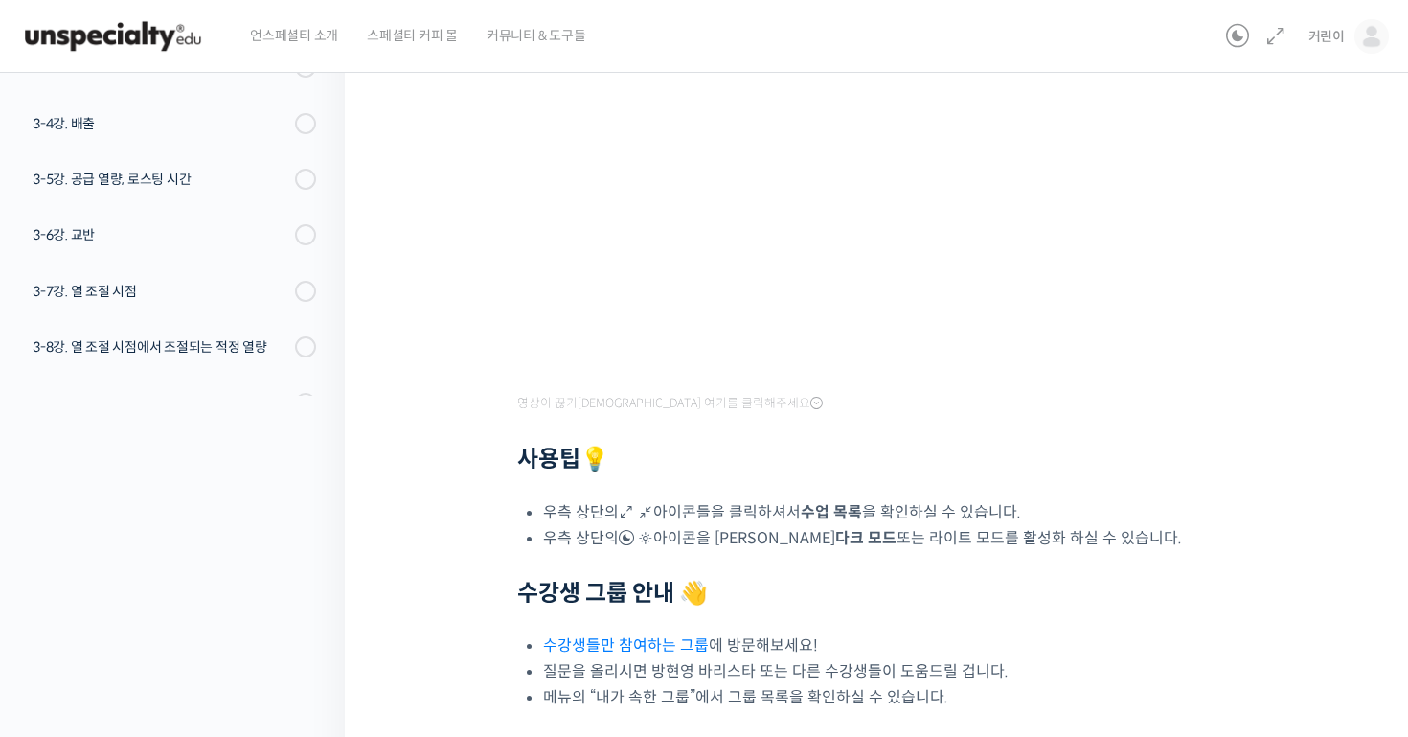
scroll to position [494, 0]
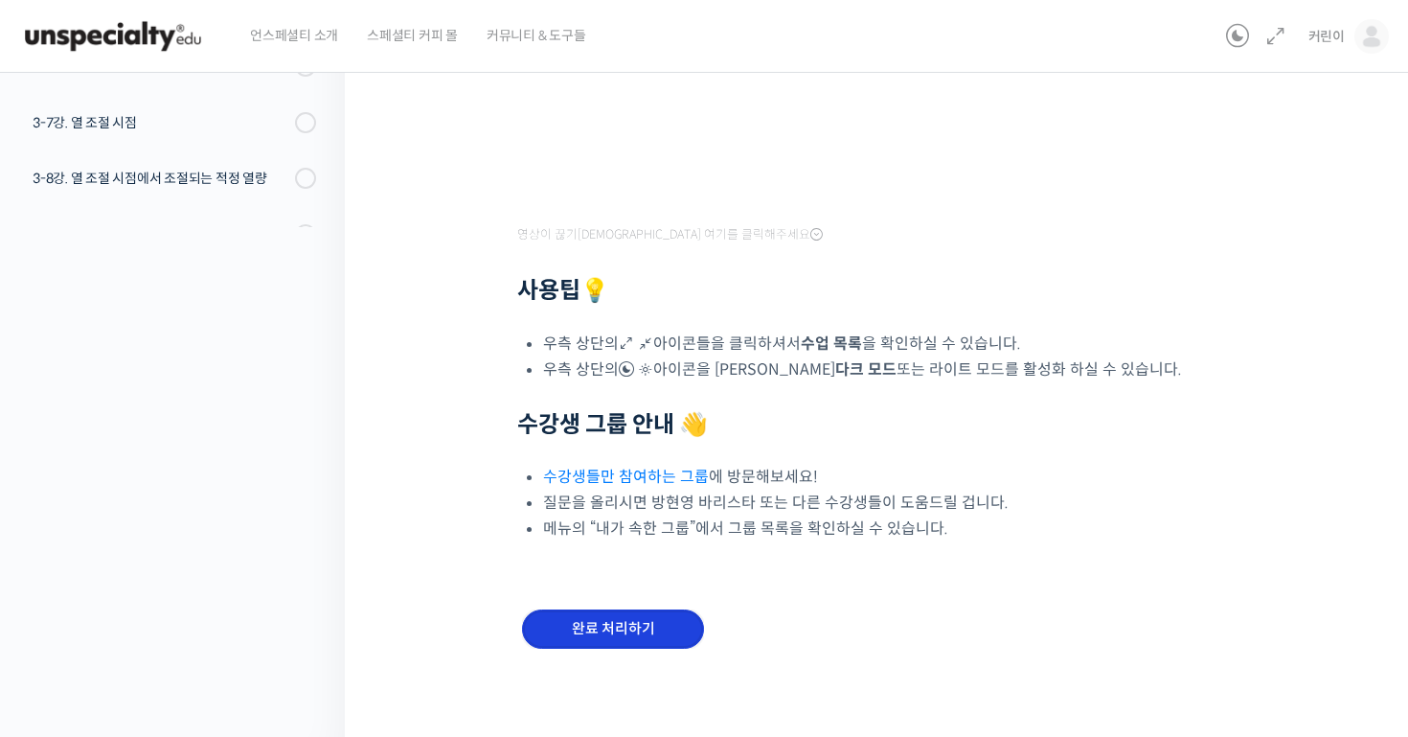
click at [602, 630] on input "완료 처리하기" at bounding box center [613, 628] width 182 height 39
